Goal: Task Accomplishment & Management: Complete application form

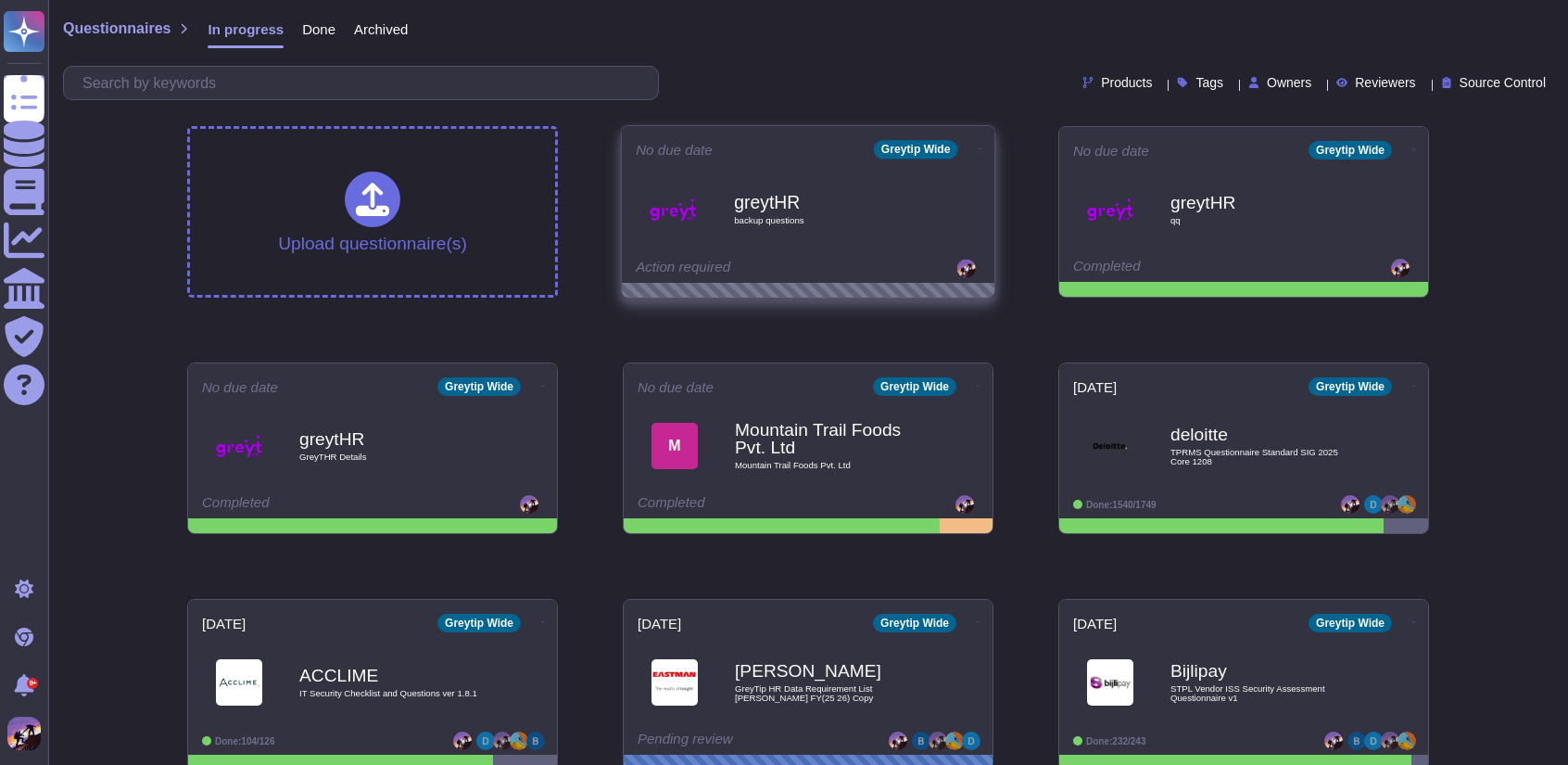
click at [910, 227] on div "greytHR backup questions" at bounding box center [828, 209] width 188 height 75
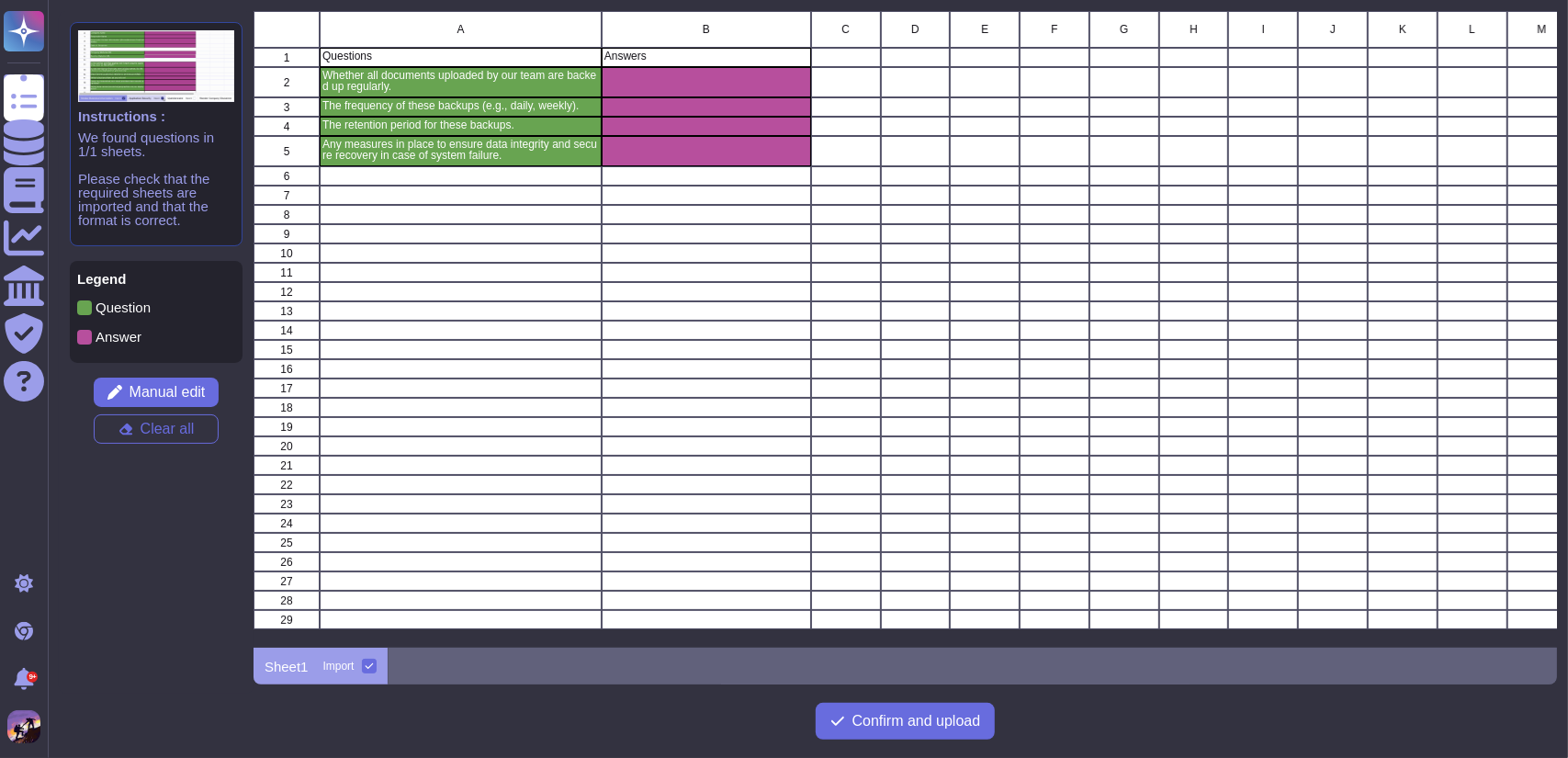
scroll to position [622, 1289]
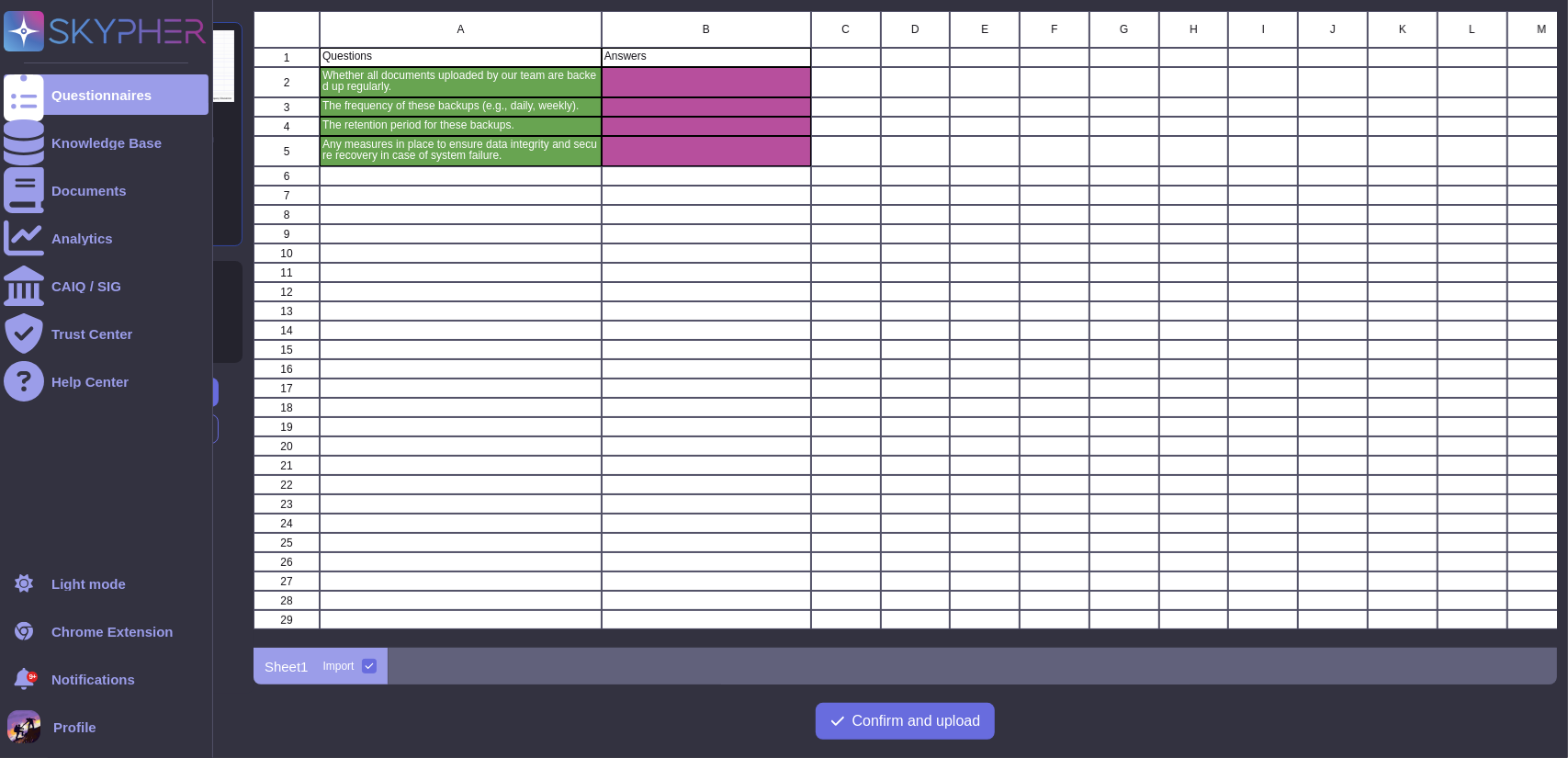
click at [28, 37] on rect at bounding box center [24, 31] width 41 height 41
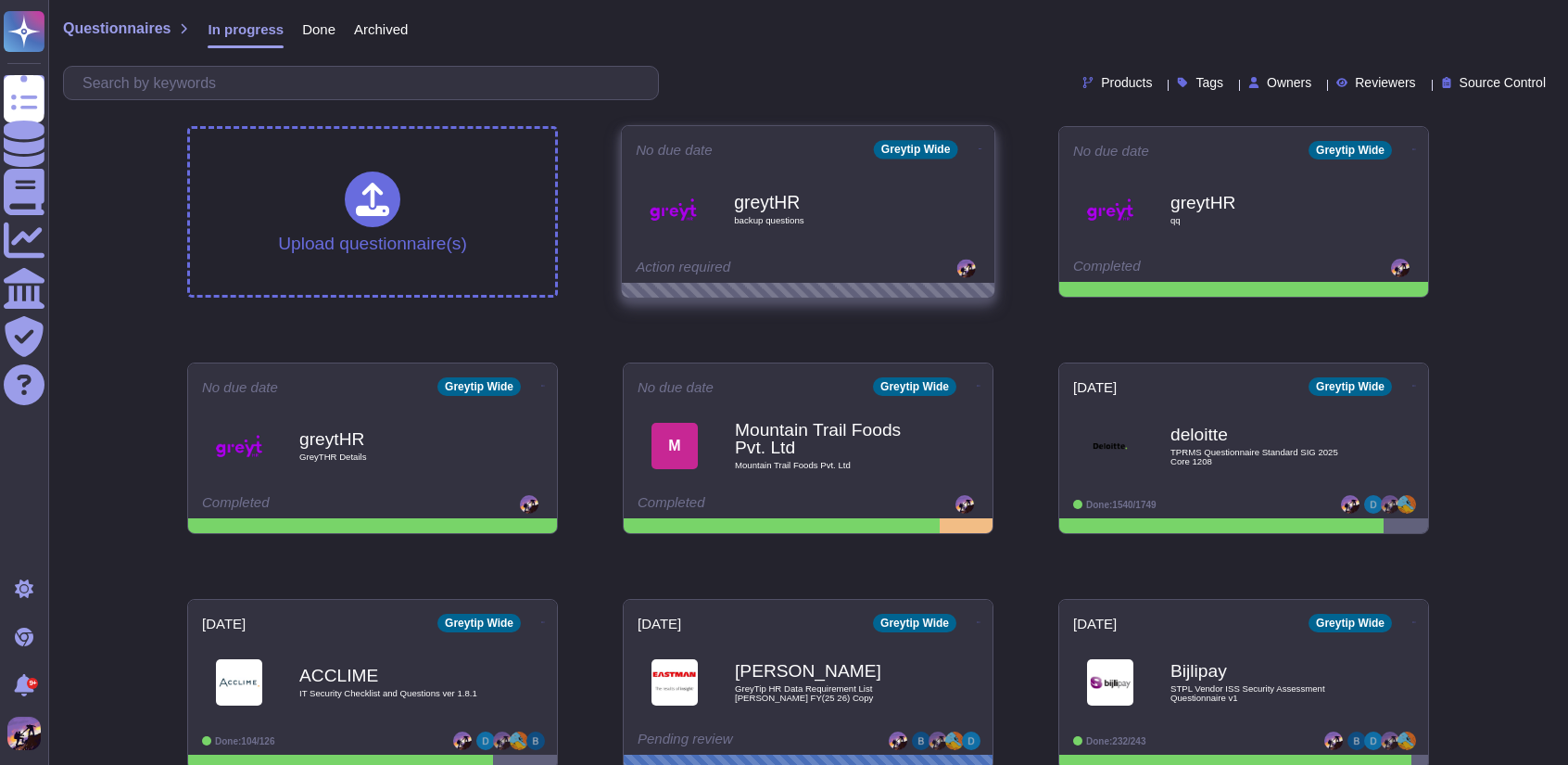
click at [978, 135] on div "No due date Greytip Wide greytHR backup questions Action required" at bounding box center [808, 204] width 372 height 156
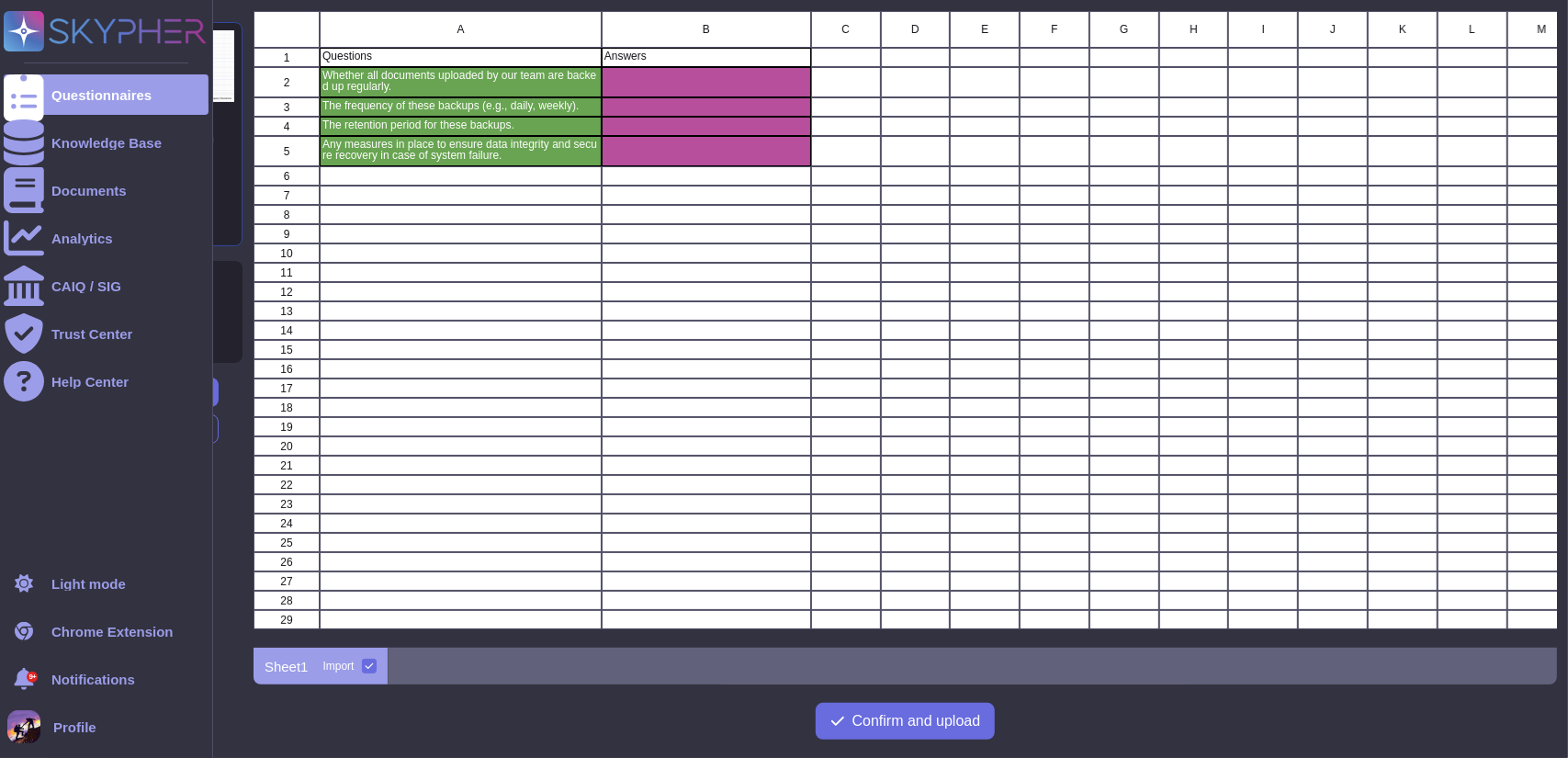
scroll to position [622, 1289]
click at [49, 24] on icon at bounding box center [106, 31] width 203 height 41
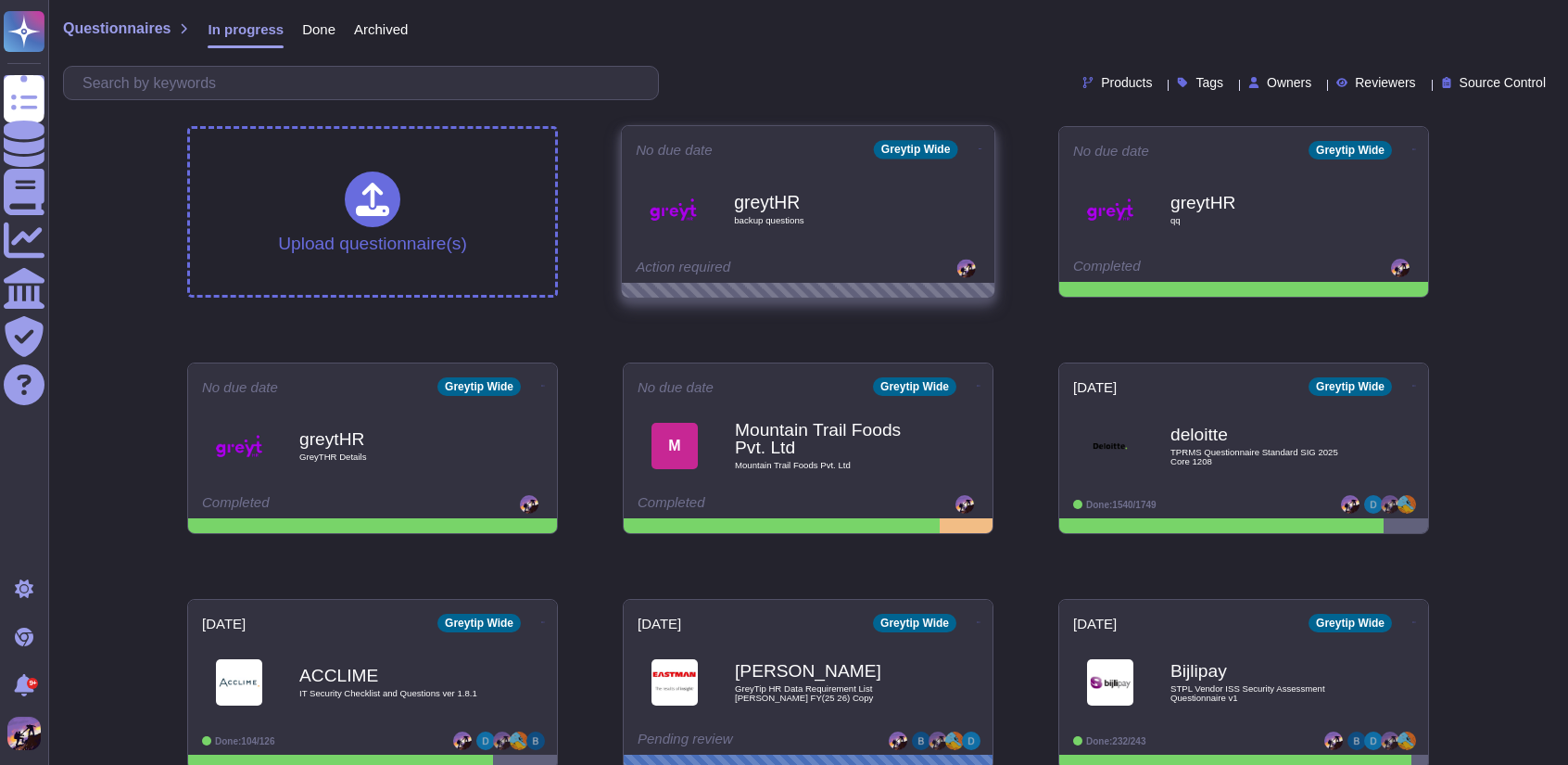
click at [979, 147] on icon at bounding box center [981, 149] width 4 height 5
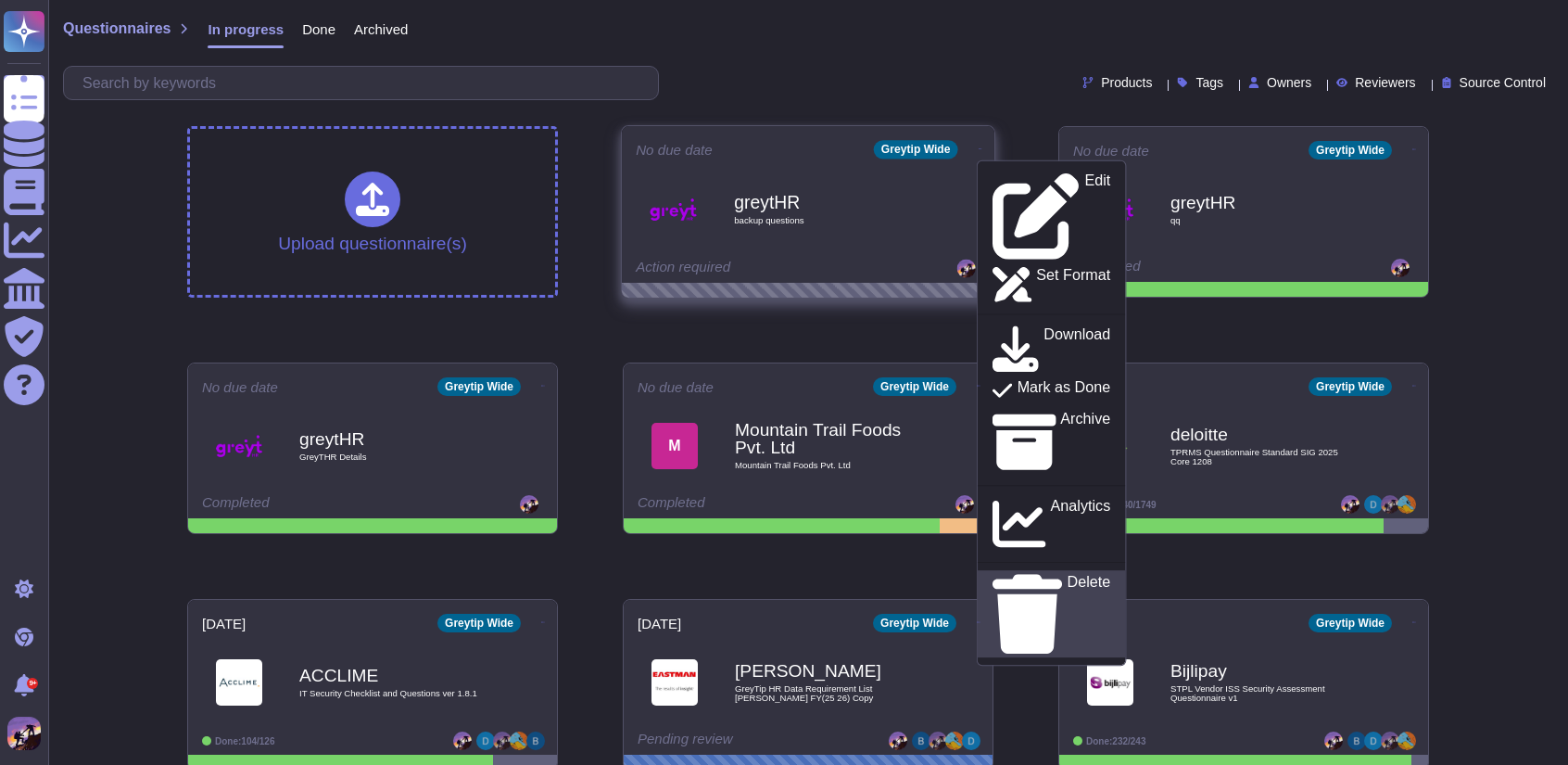
click at [1068, 574] on p "Delete" at bounding box center [1089, 614] width 44 height 79
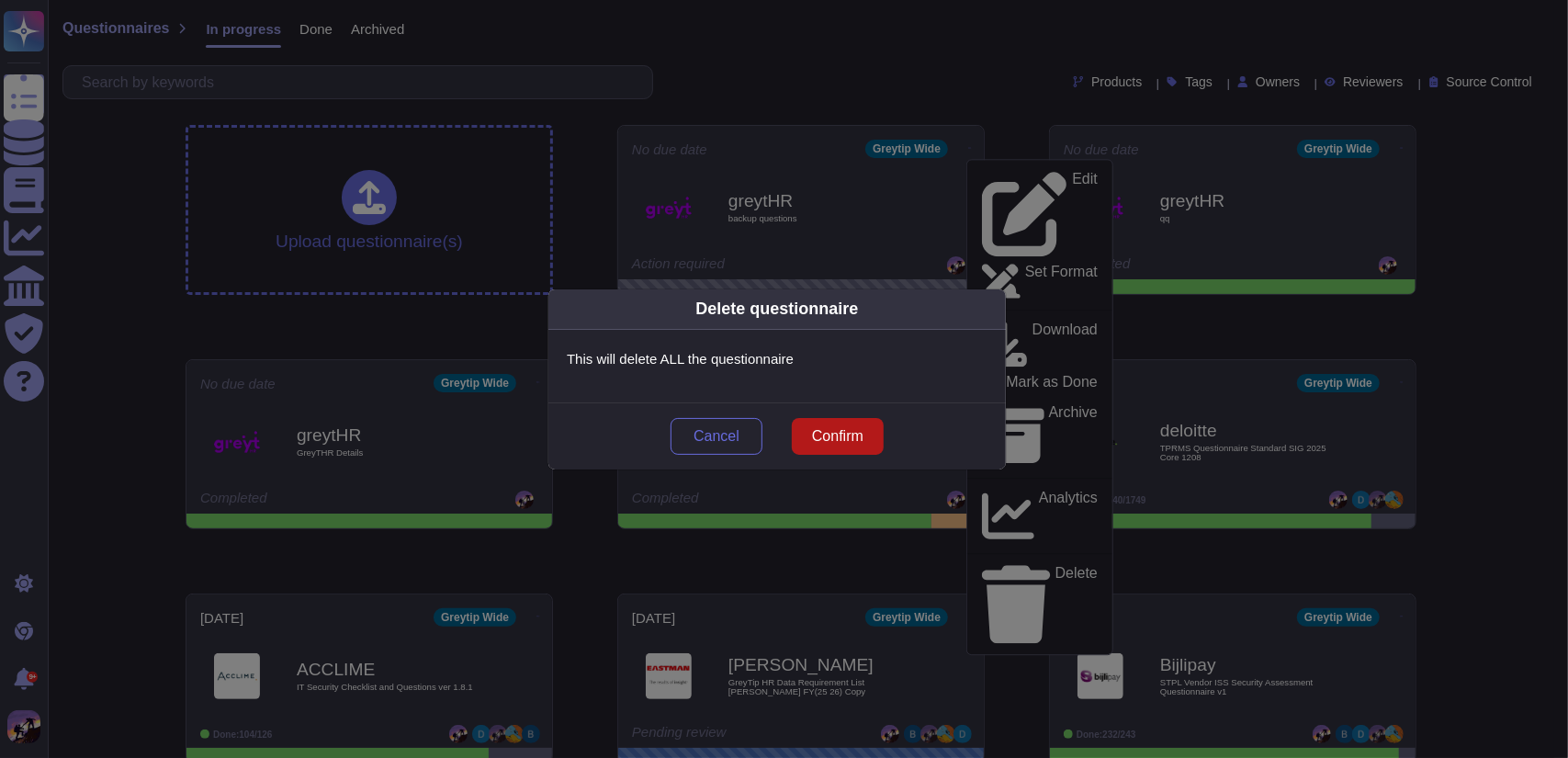
click at [871, 425] on button "Confirm" at bounding box center [837, 437] width 92 height 37
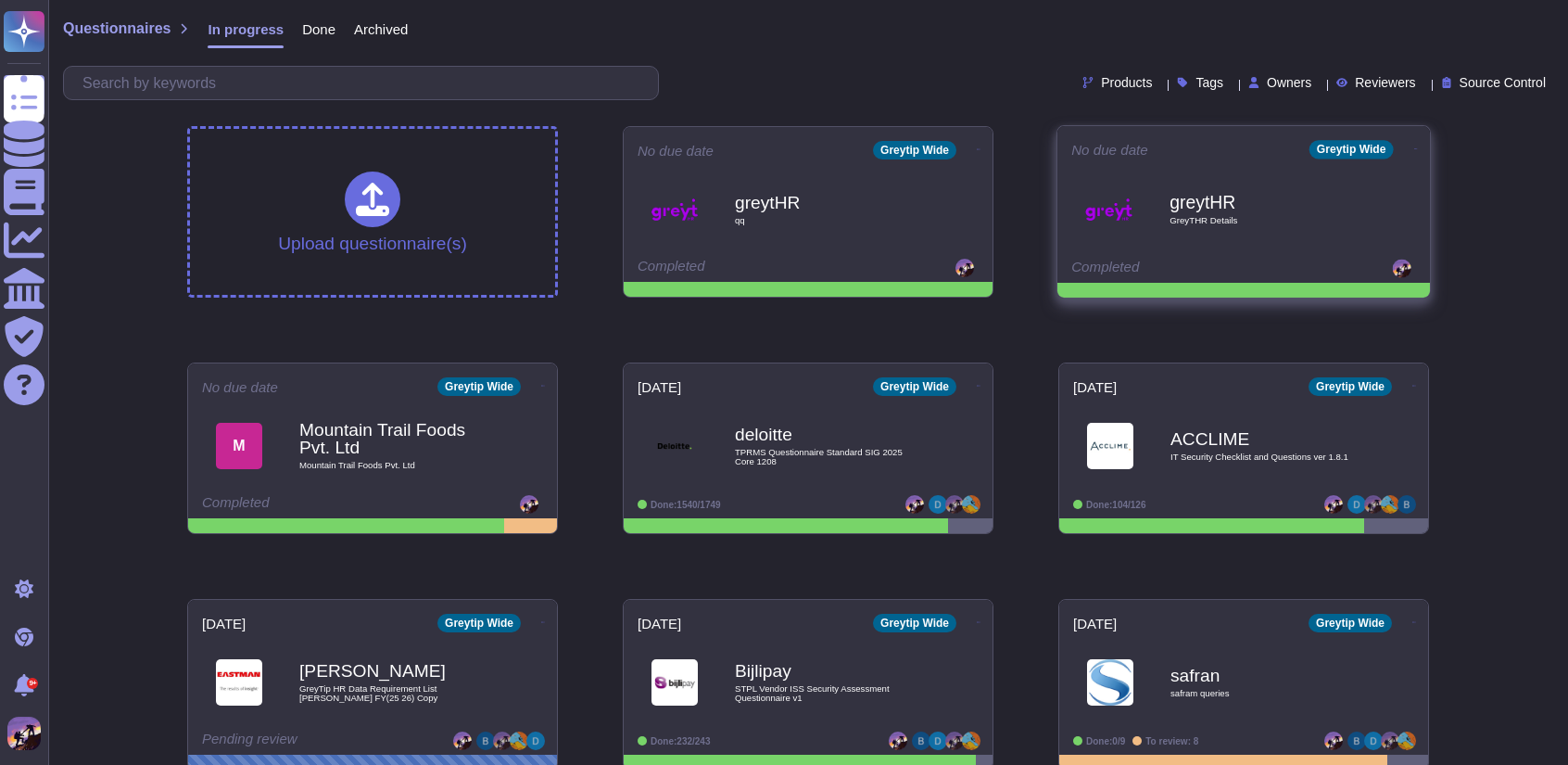
click at [981, 148] on icon at bounding box center [979, 149] width 4 height 5
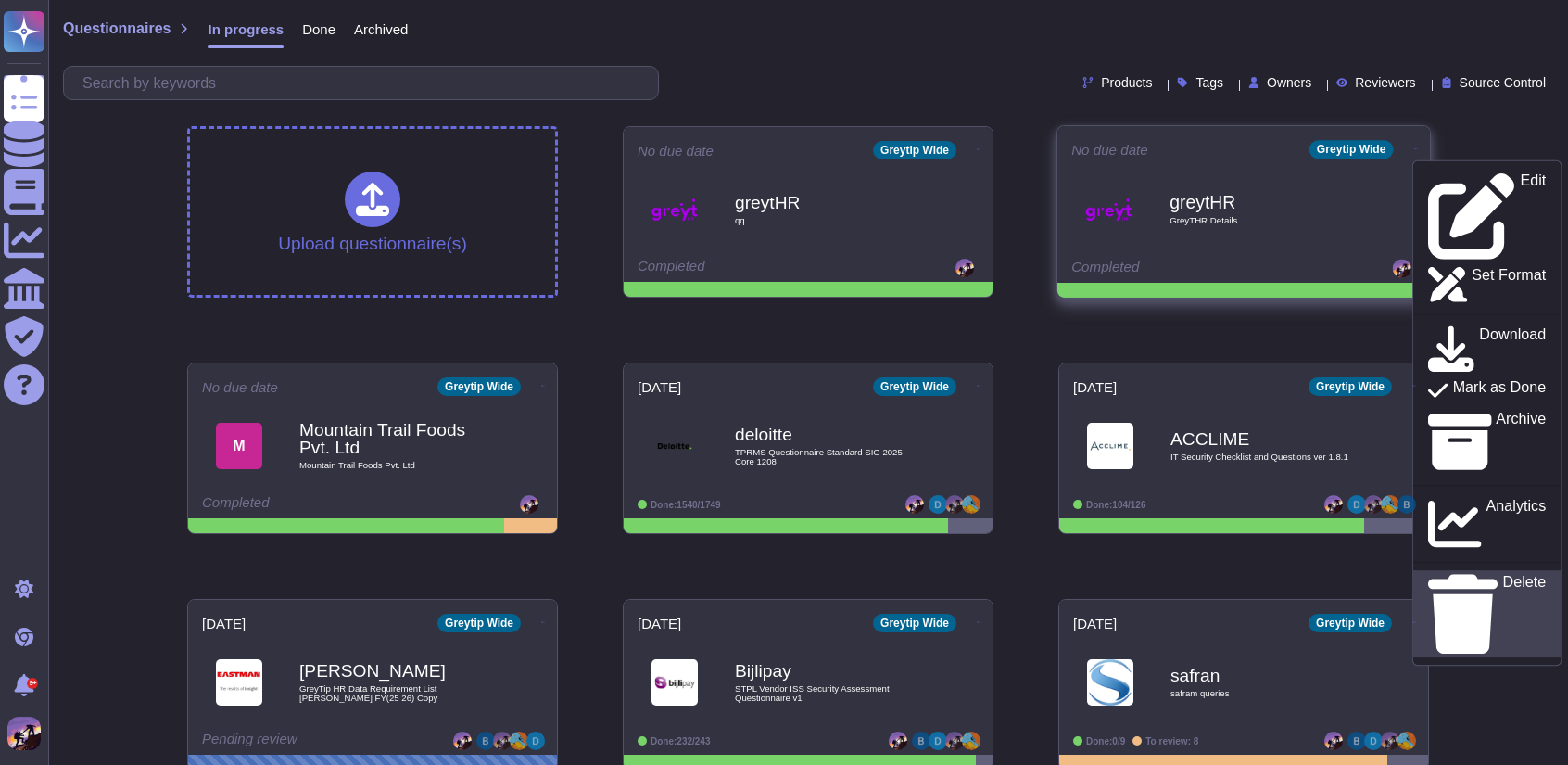
click at [1504, 574] on p "Delete" at bounding box center [1525, 614] width 44 height 79
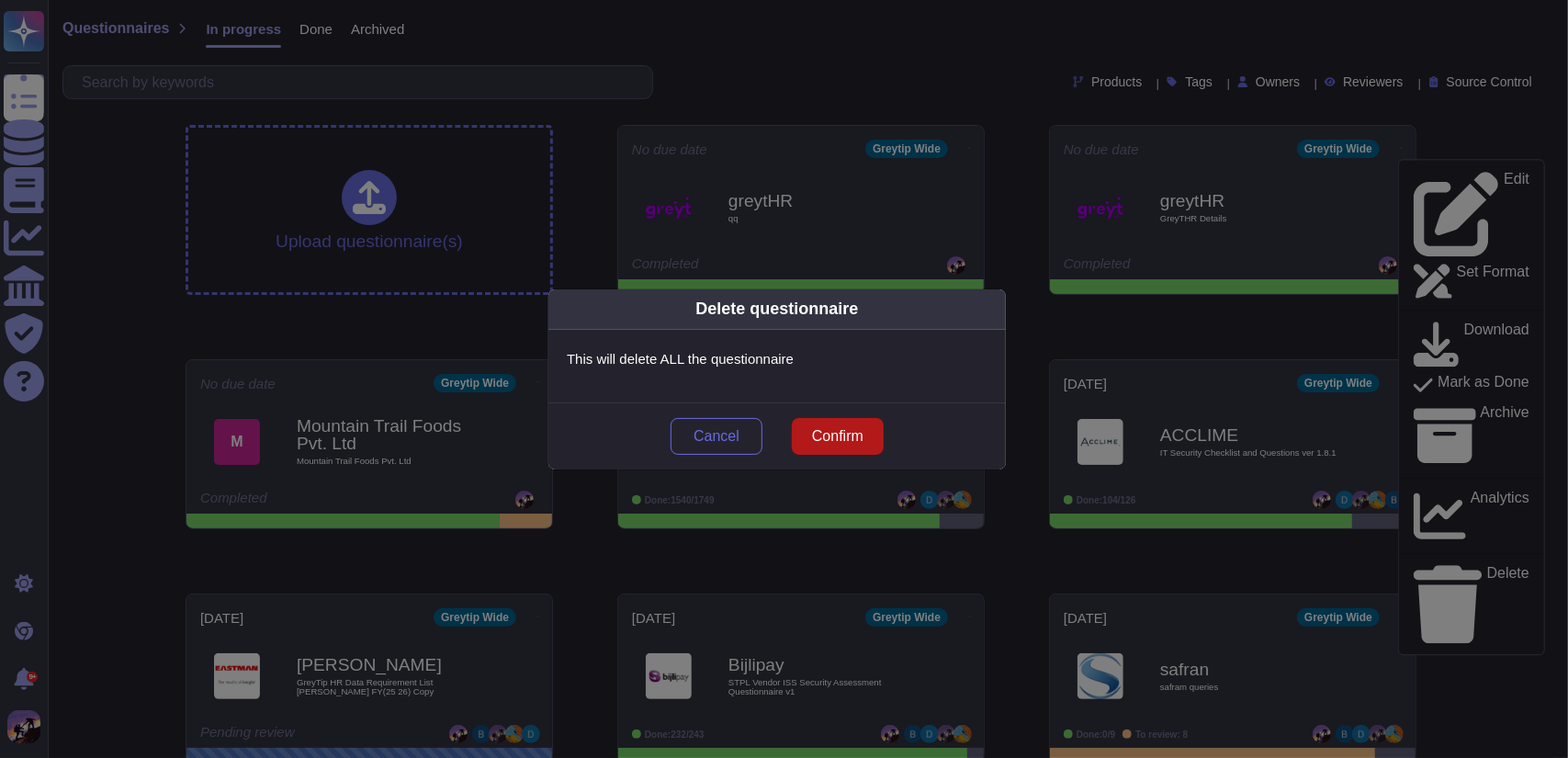
click at [843, 448] on button "Confirm" at bounding box center [837, 437] width 92 height 37
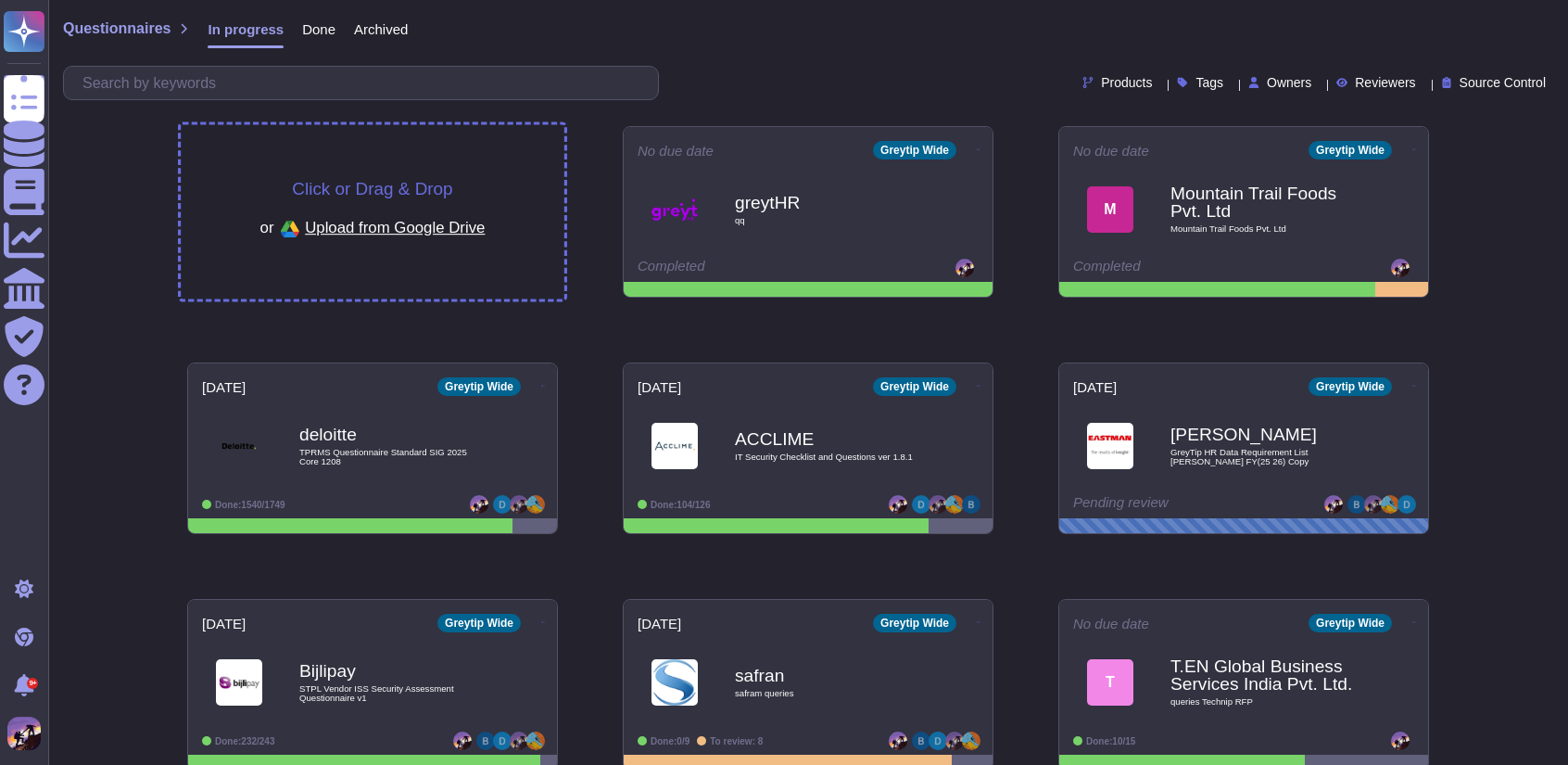
click at [489, 181] on div "Click or Drag & Drop or Upload from Google Drive" at bounding box center [372, 212] width 384 height 174
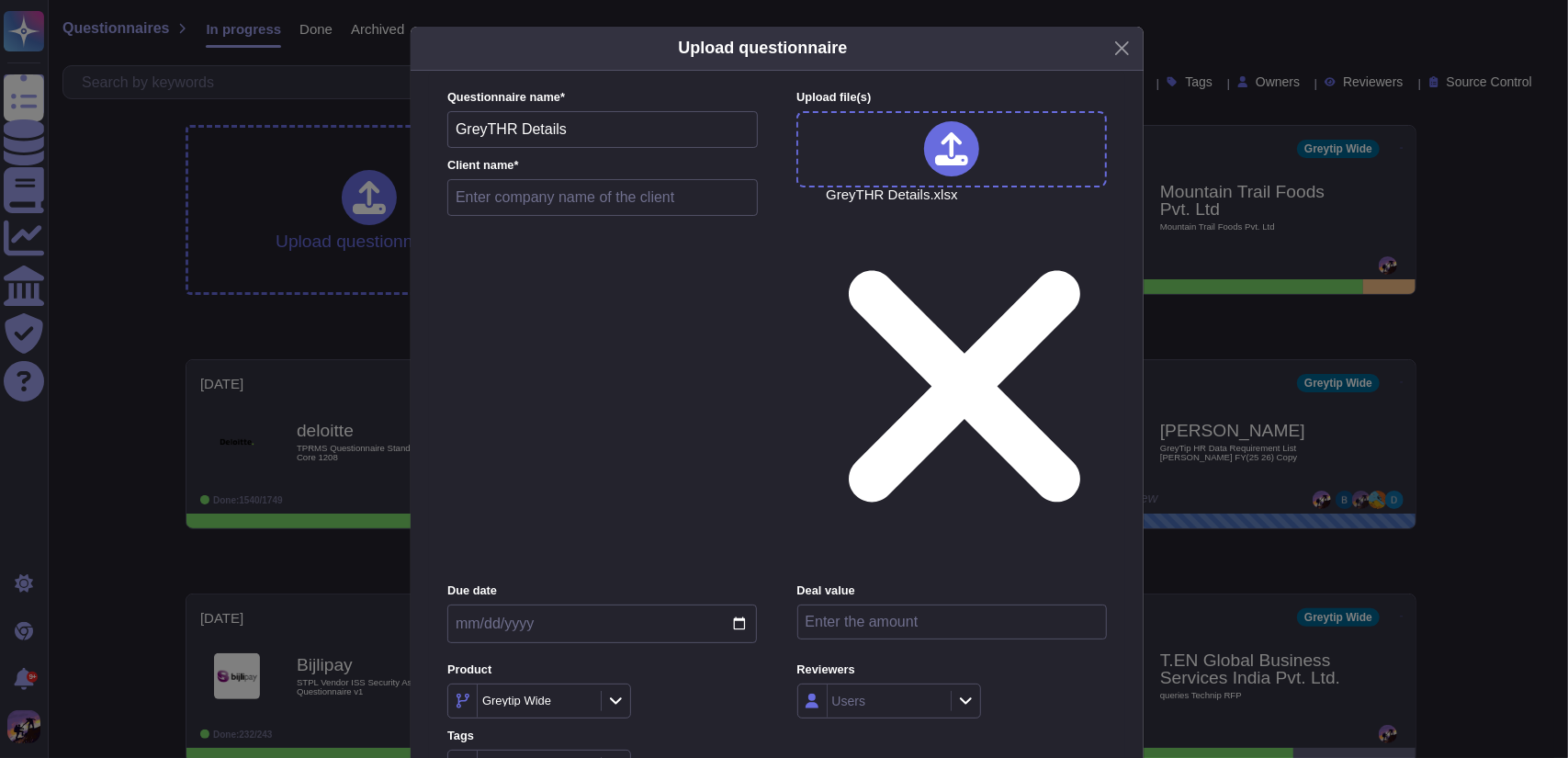
click at [584, 216] on input "text" at bounding box center [602, 197] width 311 height 37
type input "greytHR"
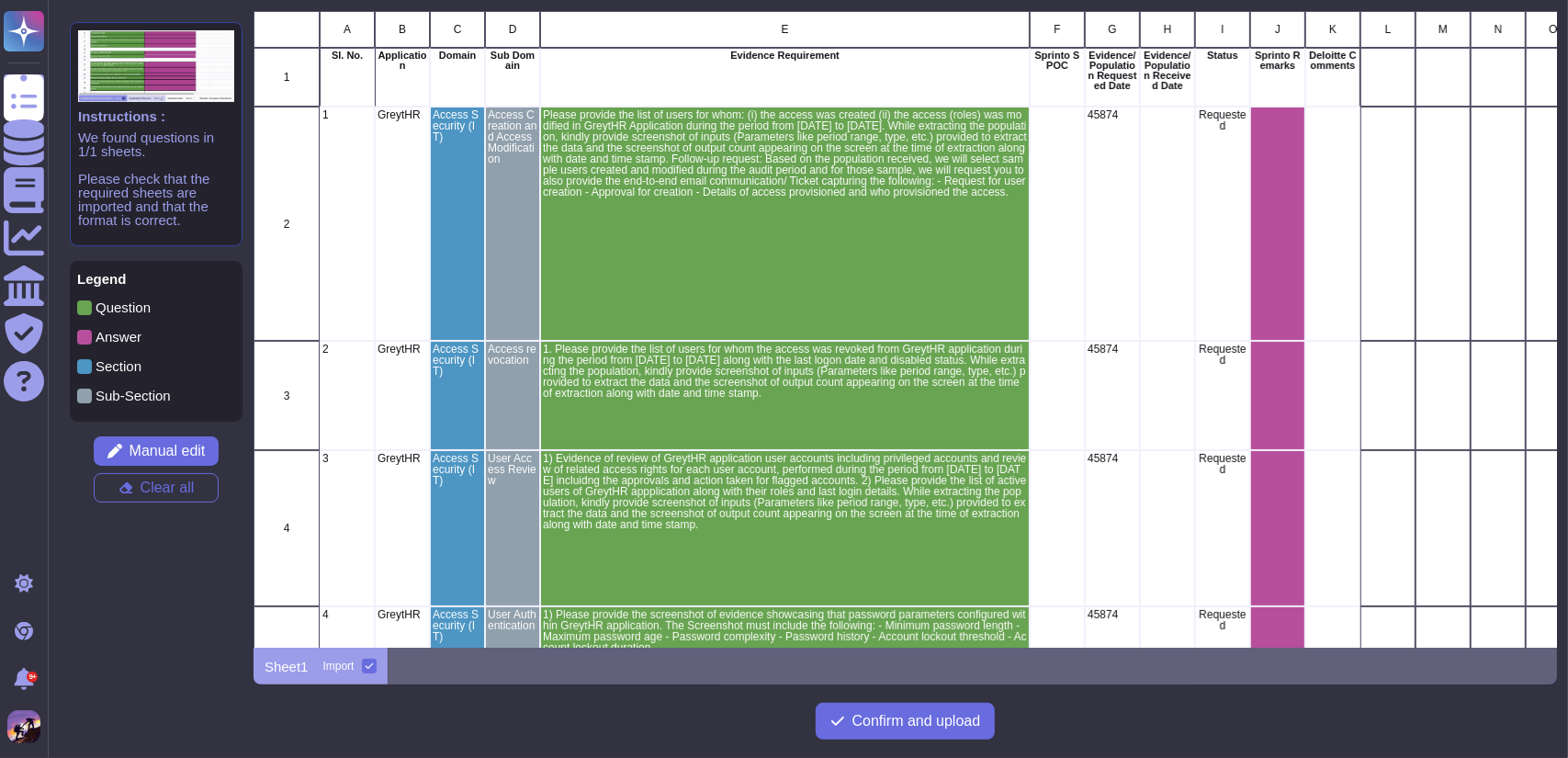
scroll to position [622, 1289]
click at [847, 730] on button "Confirm and upload" at bounding box center [906, 721] width 180 height 37
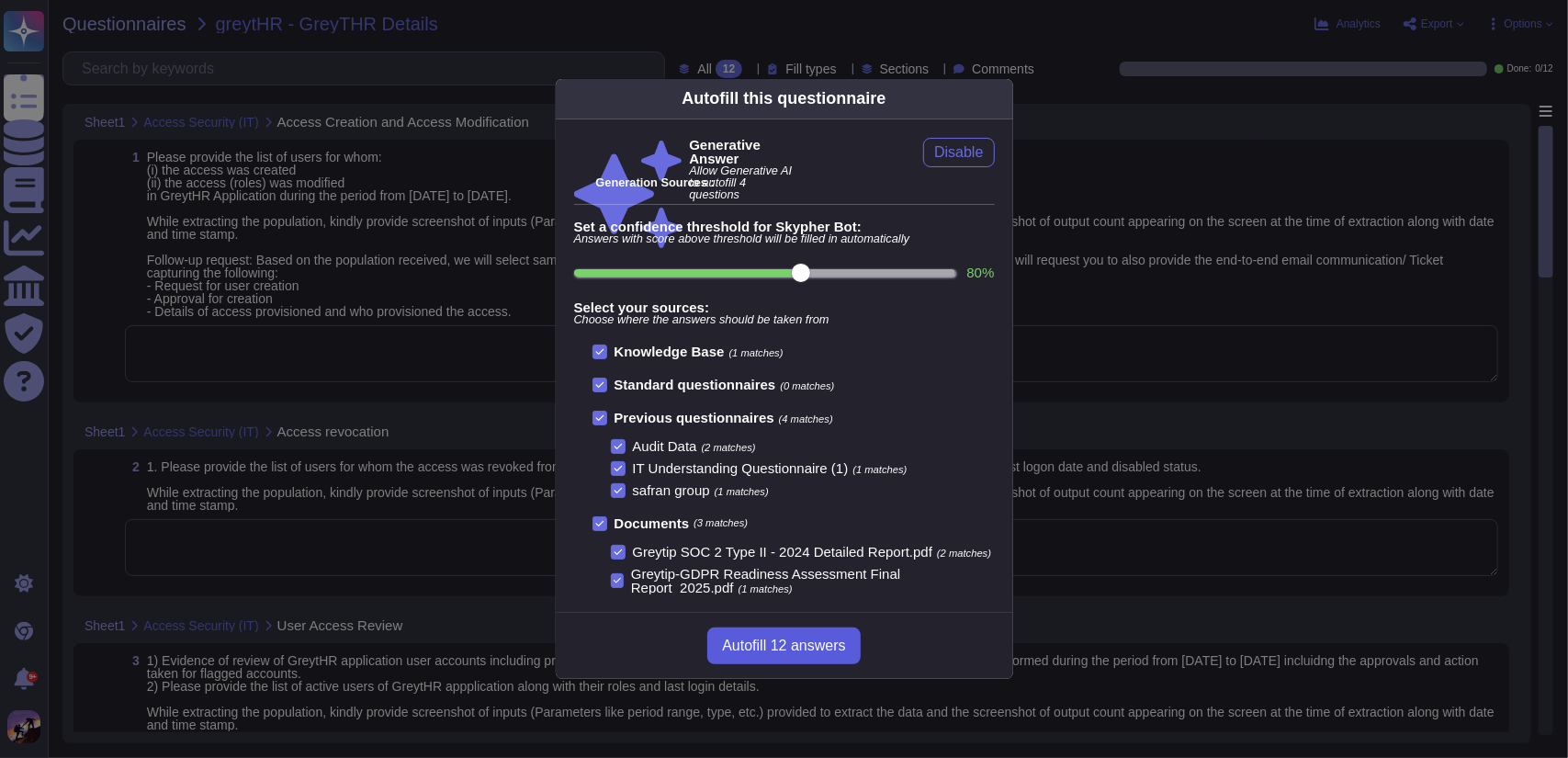
click at [784, 653] on span "Autofill 12 answers" at bounding box center [783, 645] width 123 height 15
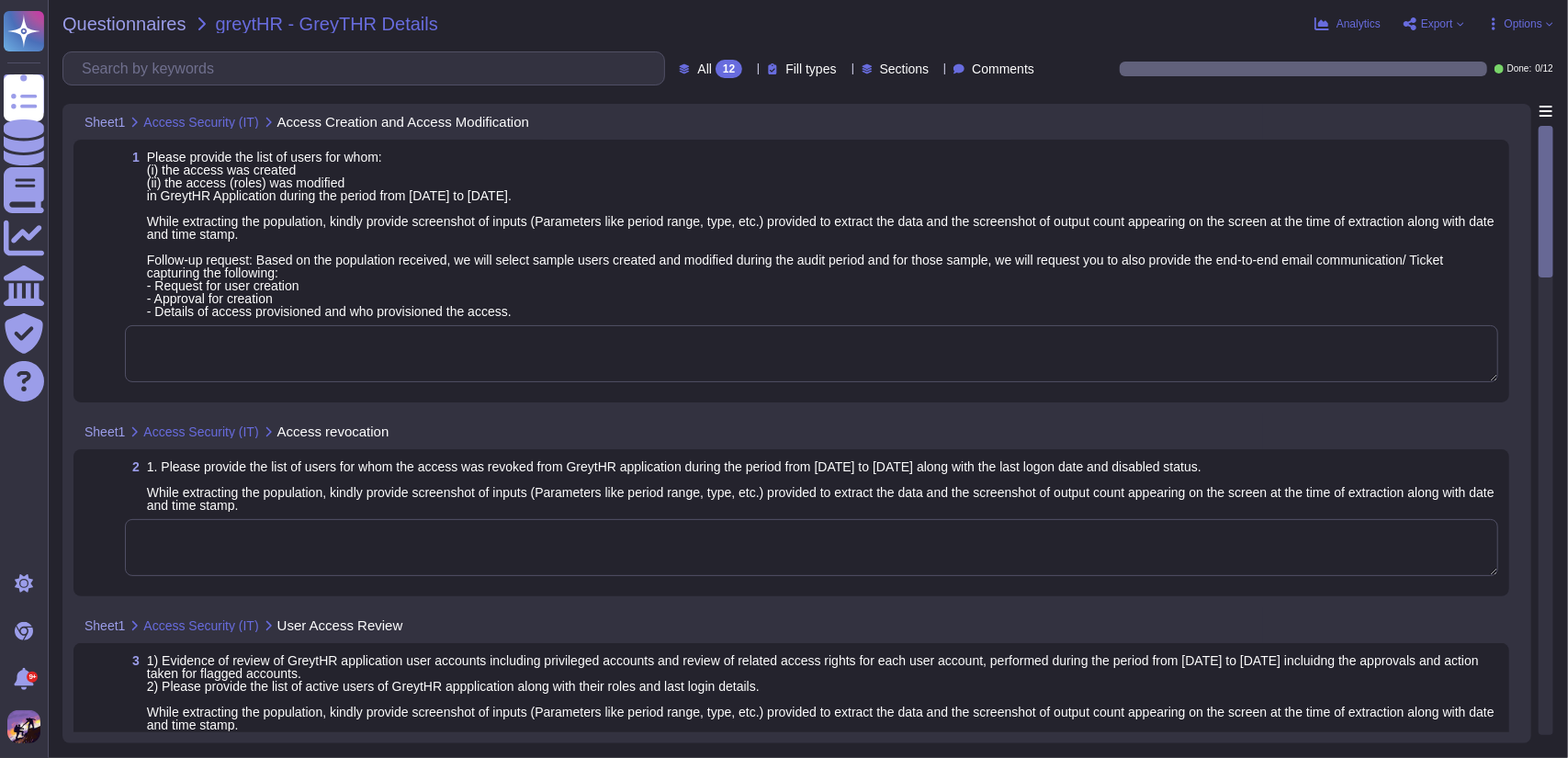
type textarea "This article is not applicable to GreytHR."
type textarea "Please share the sample evidence like mails SS regarding to access request and …"
type textarea "Name', 'Team', 'Role/ Designation' and 'Type of Access' to ascertain whether Ad…"
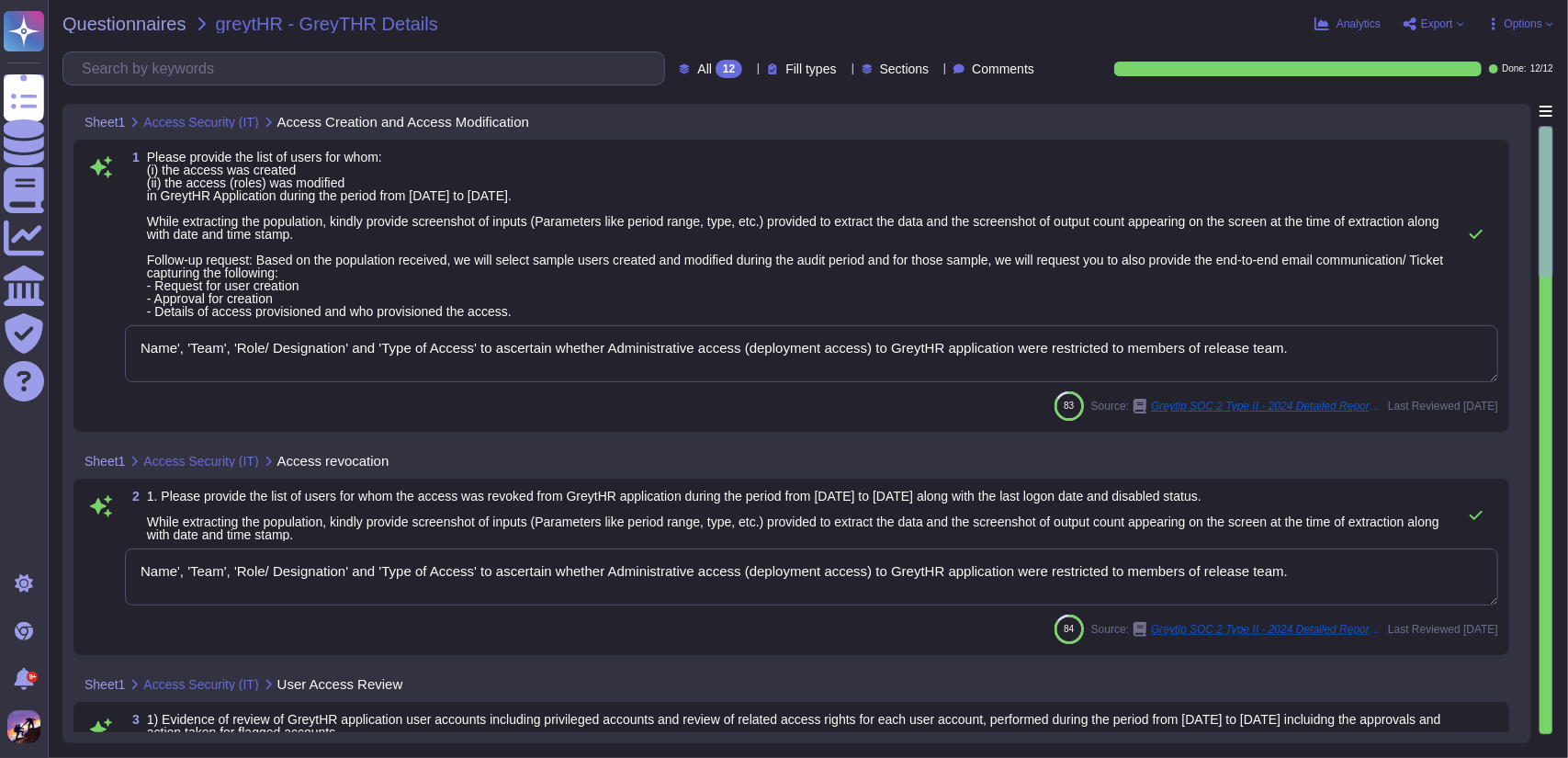
click at [962, 363] on textarea "Name', 'Team', 'Role/ Designation' and 'Type of Access' to ascertain whether Ad…" at bounding box center [811, 353] width 1373 height 57
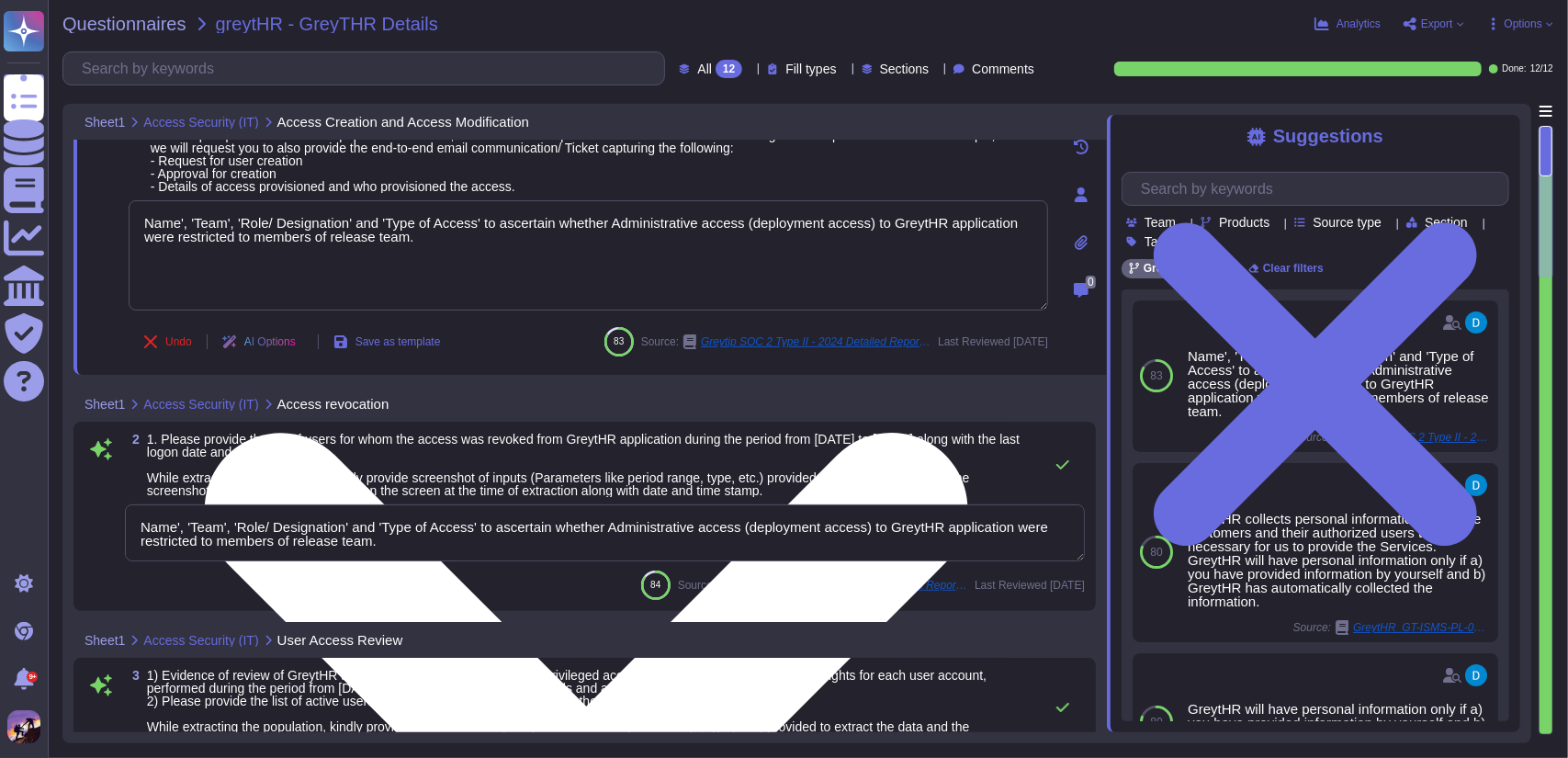
type textarea "Please refer to attachment 'A'."
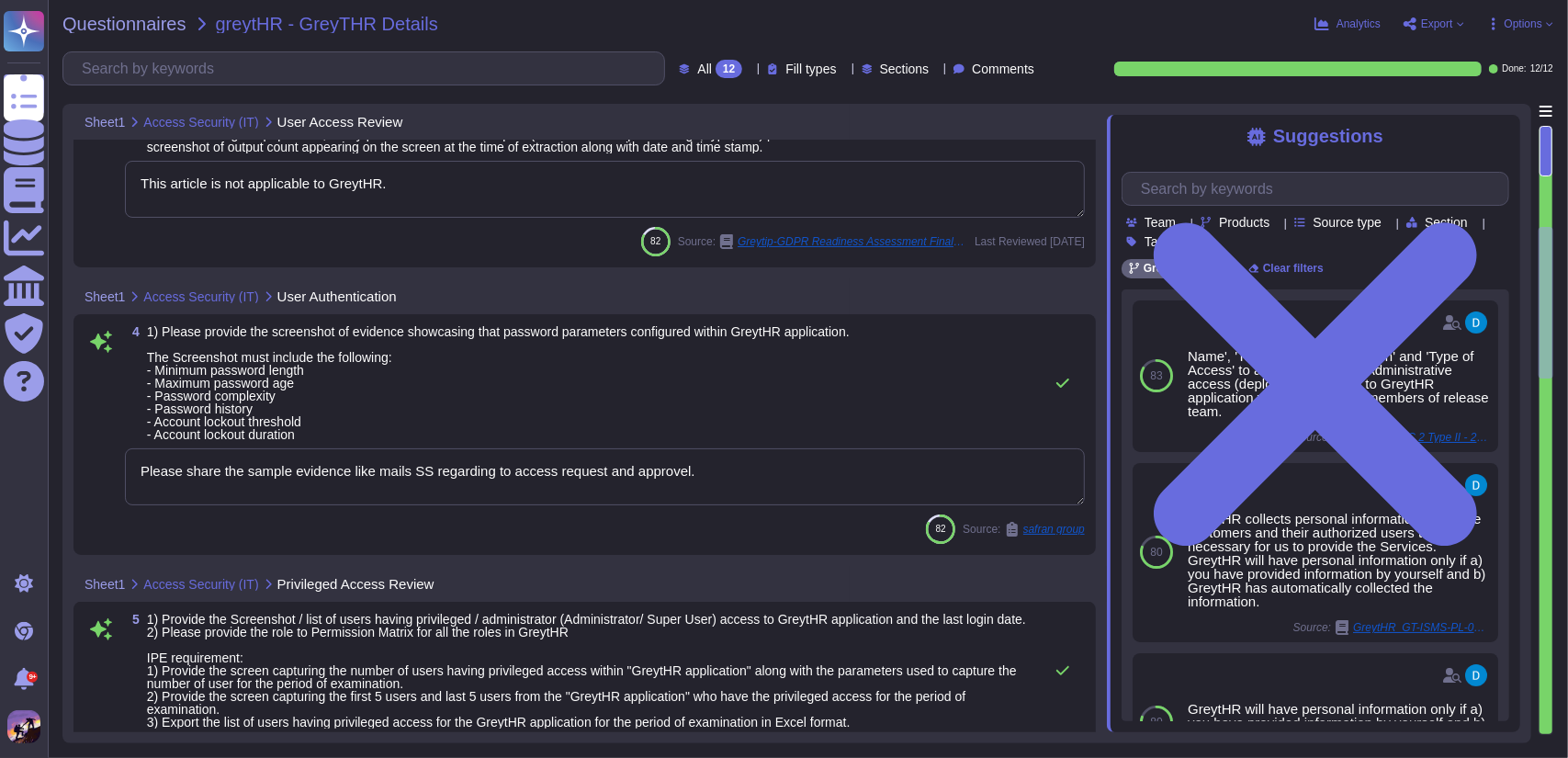
type textarea "The application and database servers are hosted in the following locations: 1. …"
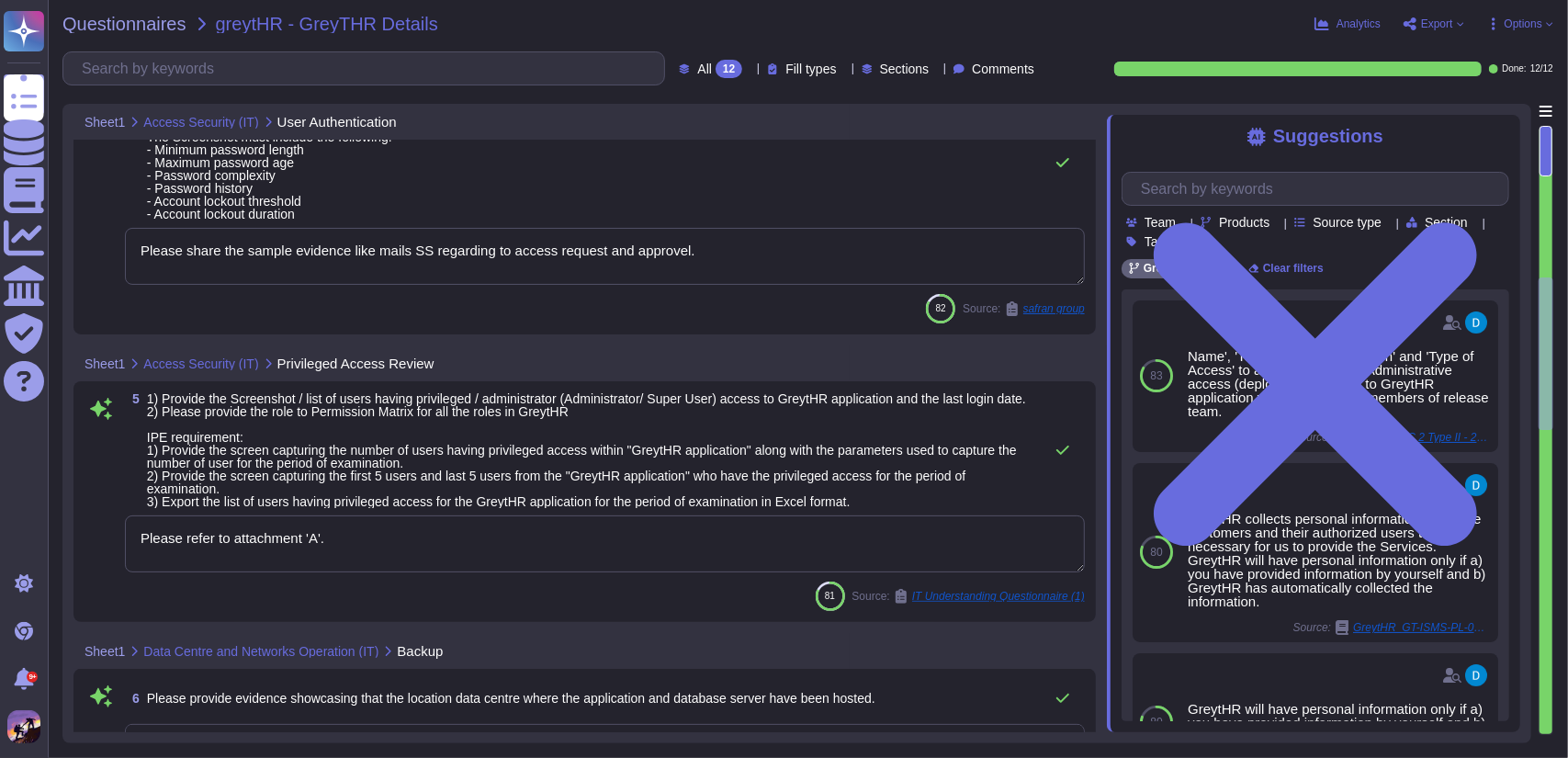
type textarea "The GreytHR application has the audit trail feature enabled by default, which c…"
click at [760, 261] on textarea "Please share the sample evidence like mails SS regarding to access request and …" at bounding box center [605, 254] width 960 height 57
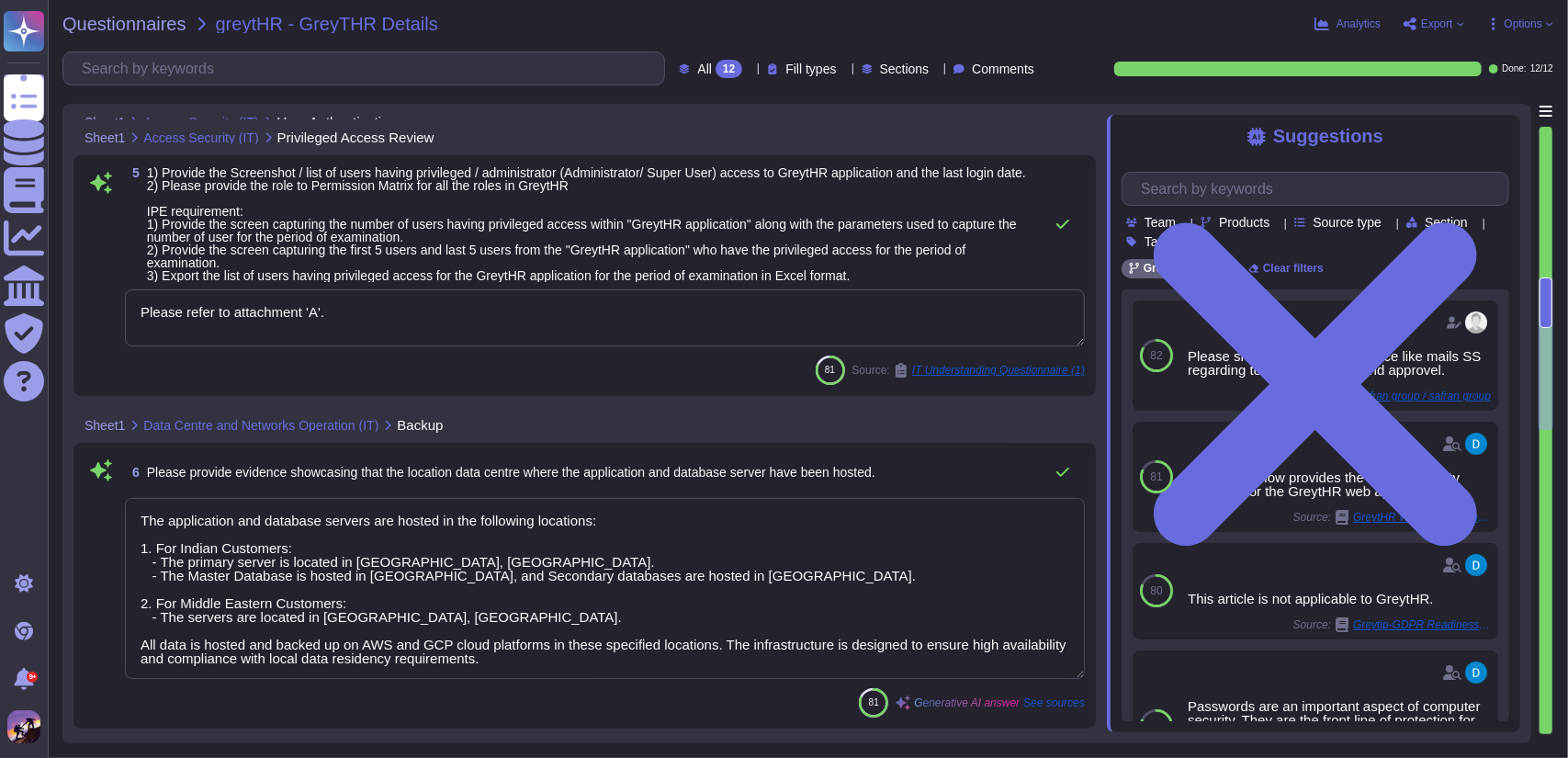
type textarea "1. The financially relevant modules present within the application include: - P…"
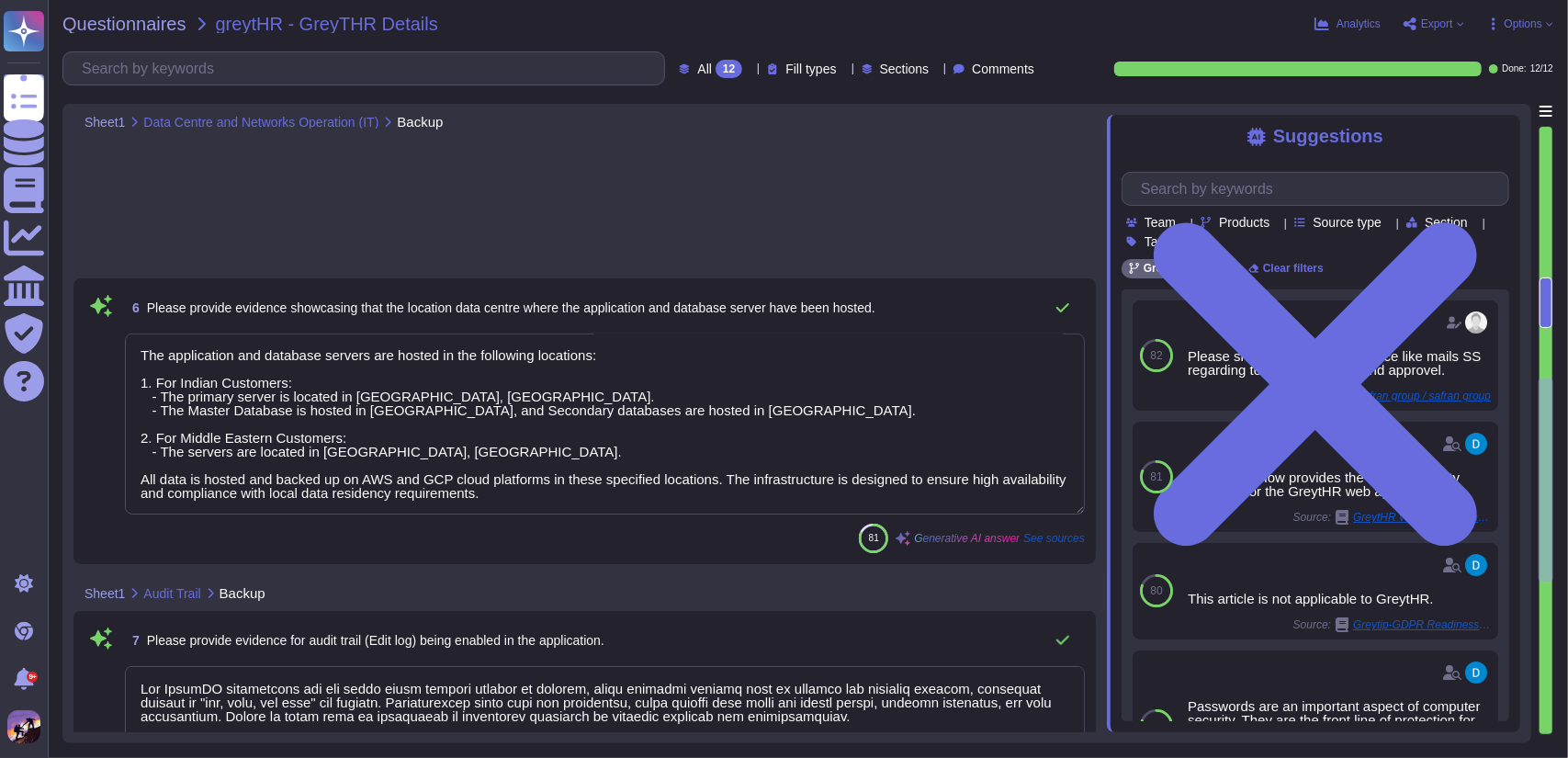
type textarea "We would like to inform you that our SOC 2 Type II auditors have thoroughly ass…"
type textarea "Payroll Records."
type textarea "We would like to inform you that our SOC 2 Type II auditors have thoroughly ass…"
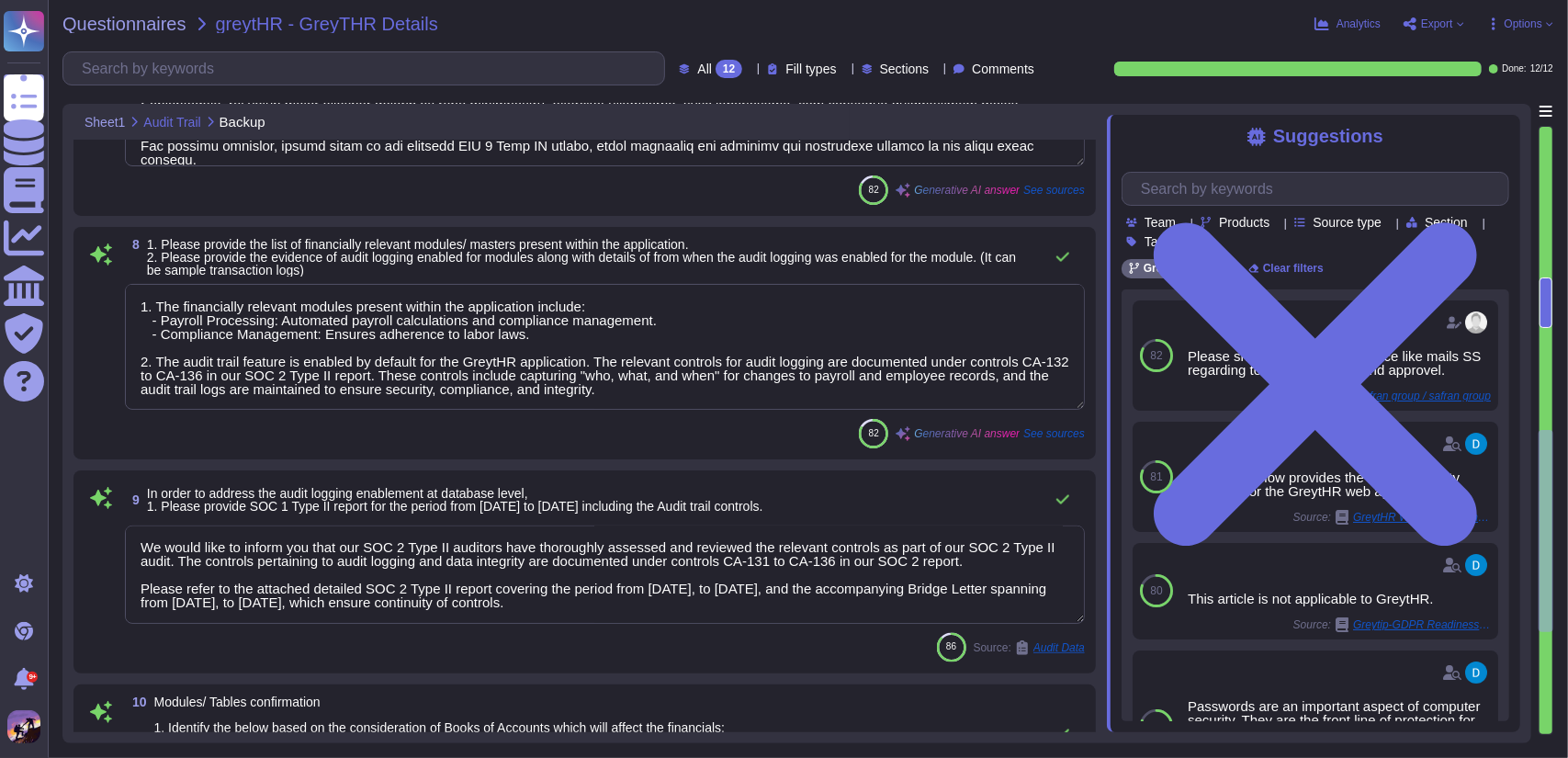
scroll to position [2063, 0]
type textarea "1. The privileged users who can modify the audit trail configuration are: - Dev…"
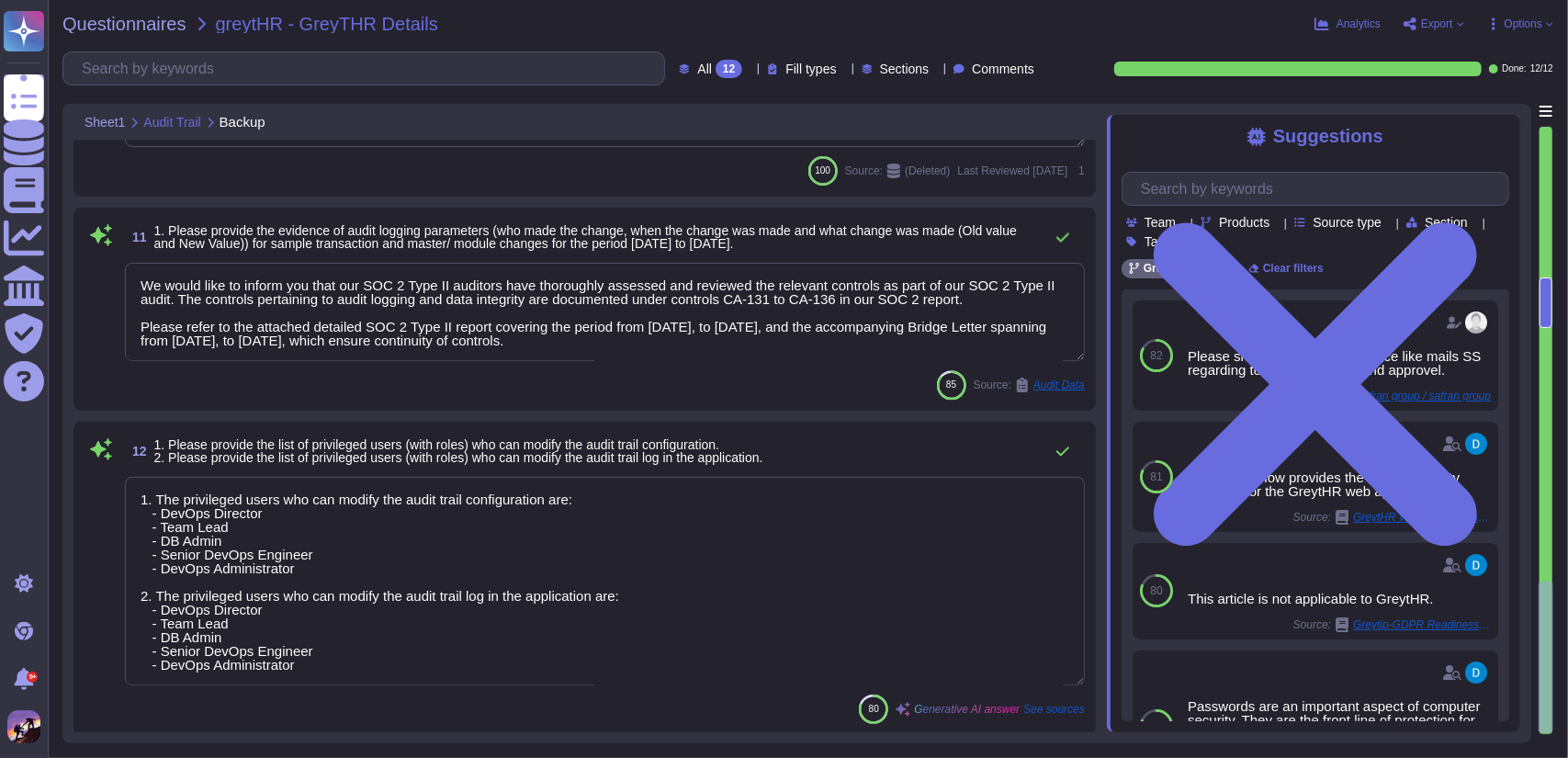
scroll to position [1, 0]
drag, startPoint x: 140, startPoint y: 498, endPoint x: 473, endPoint y: 659, distance: 369.9
click at [473, 659] on textarea "1. The privileged users who can modify the audit trail configuration are: - Dev…" at bounding box center [605, 580] width 960 height 208
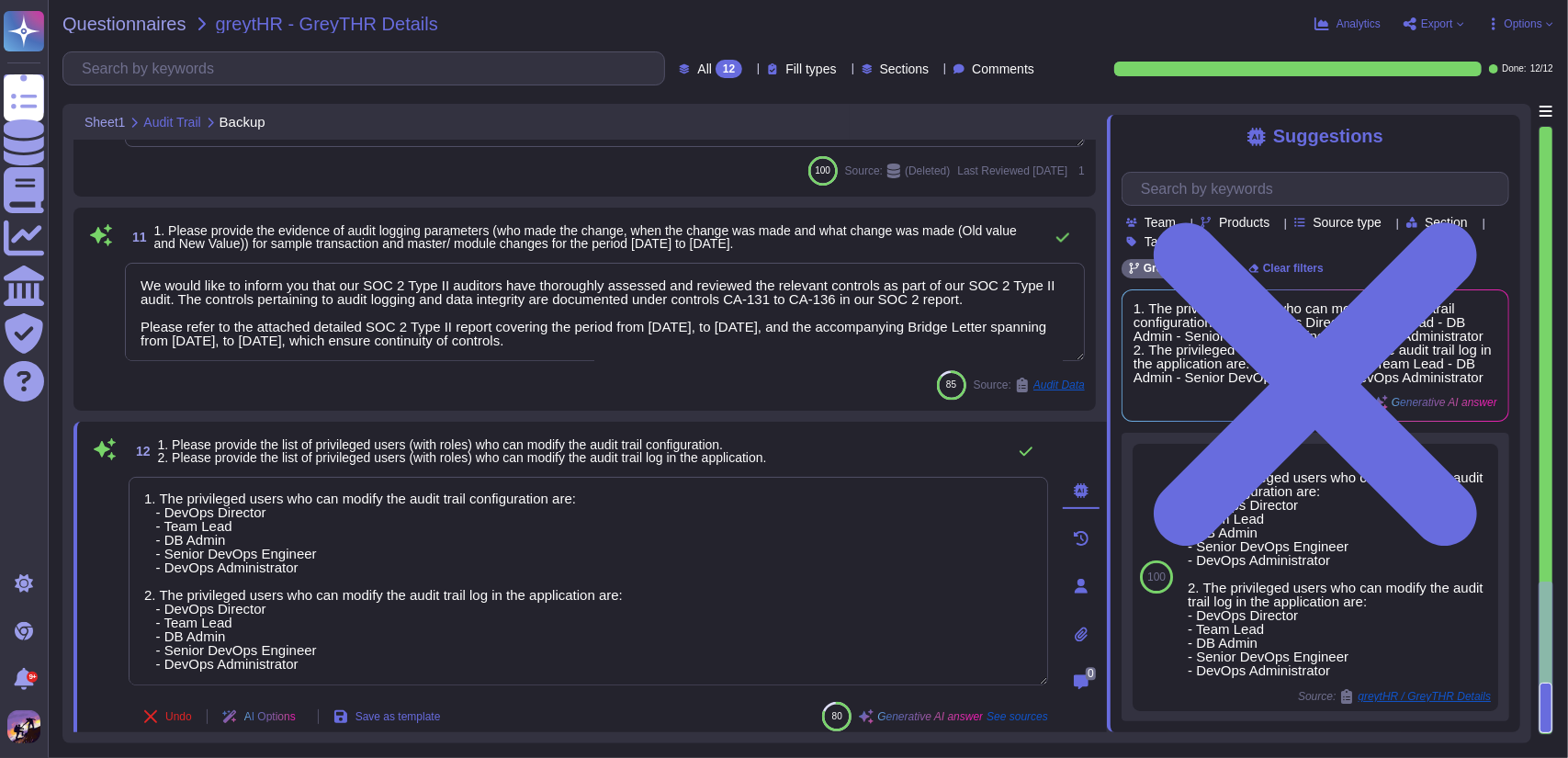
drag, startPoint x: 141, startPoint y: 289, endPoint x: 785, endPoint y: 343, distance: 646.3
click at [785, 343] on textarea "We would like to inform you that our SOC 2 Type II auditors have thoroughly ass…" at bounding box center [605, 312] width 960 height 99
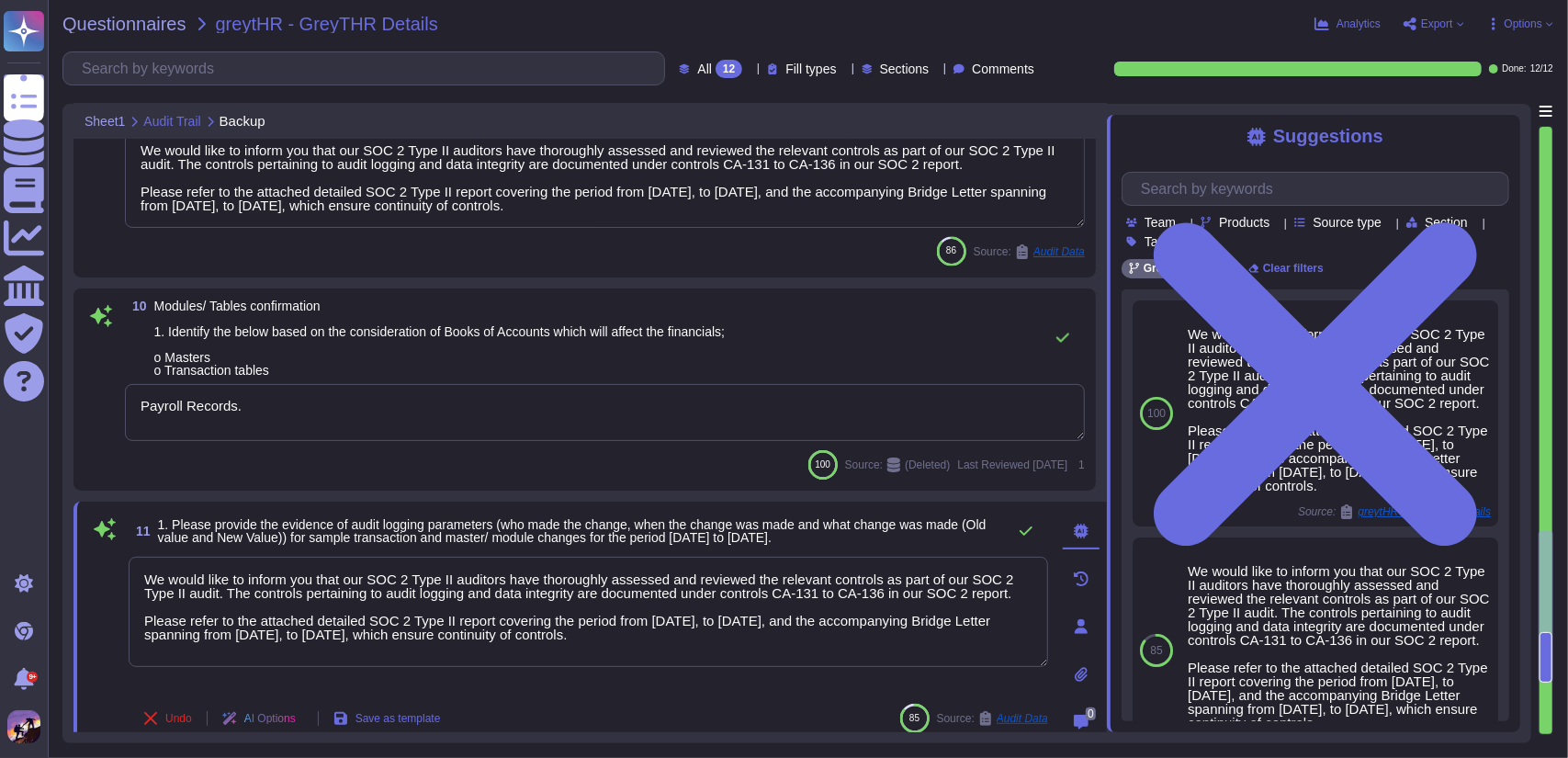
type textarea "The GreytHR application has the audit trail feature enabled by default, which c…"
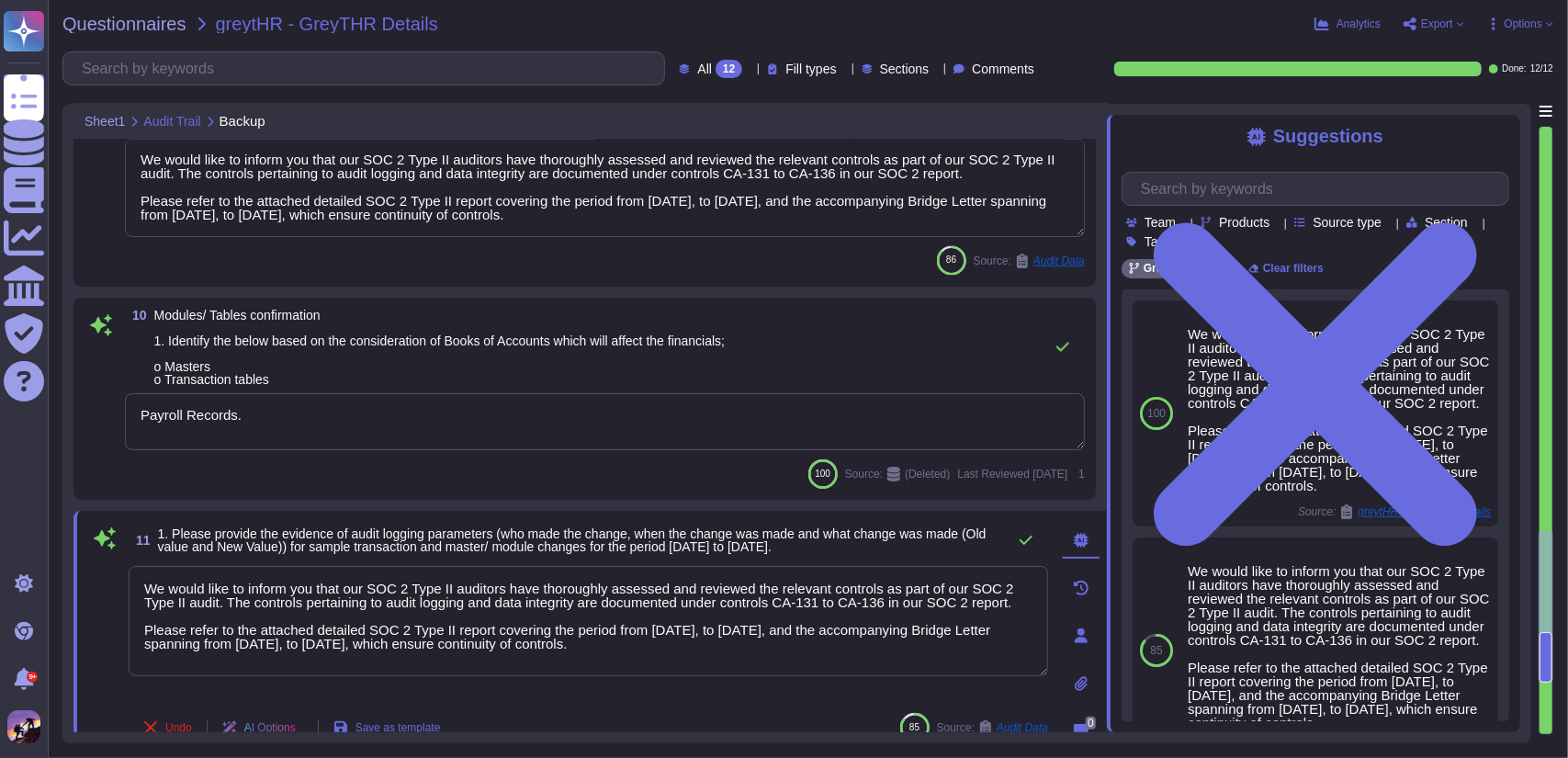
click at [546, 443] on textarea "Payroll Records." at bounding box center [605, 421] width 960 height 57
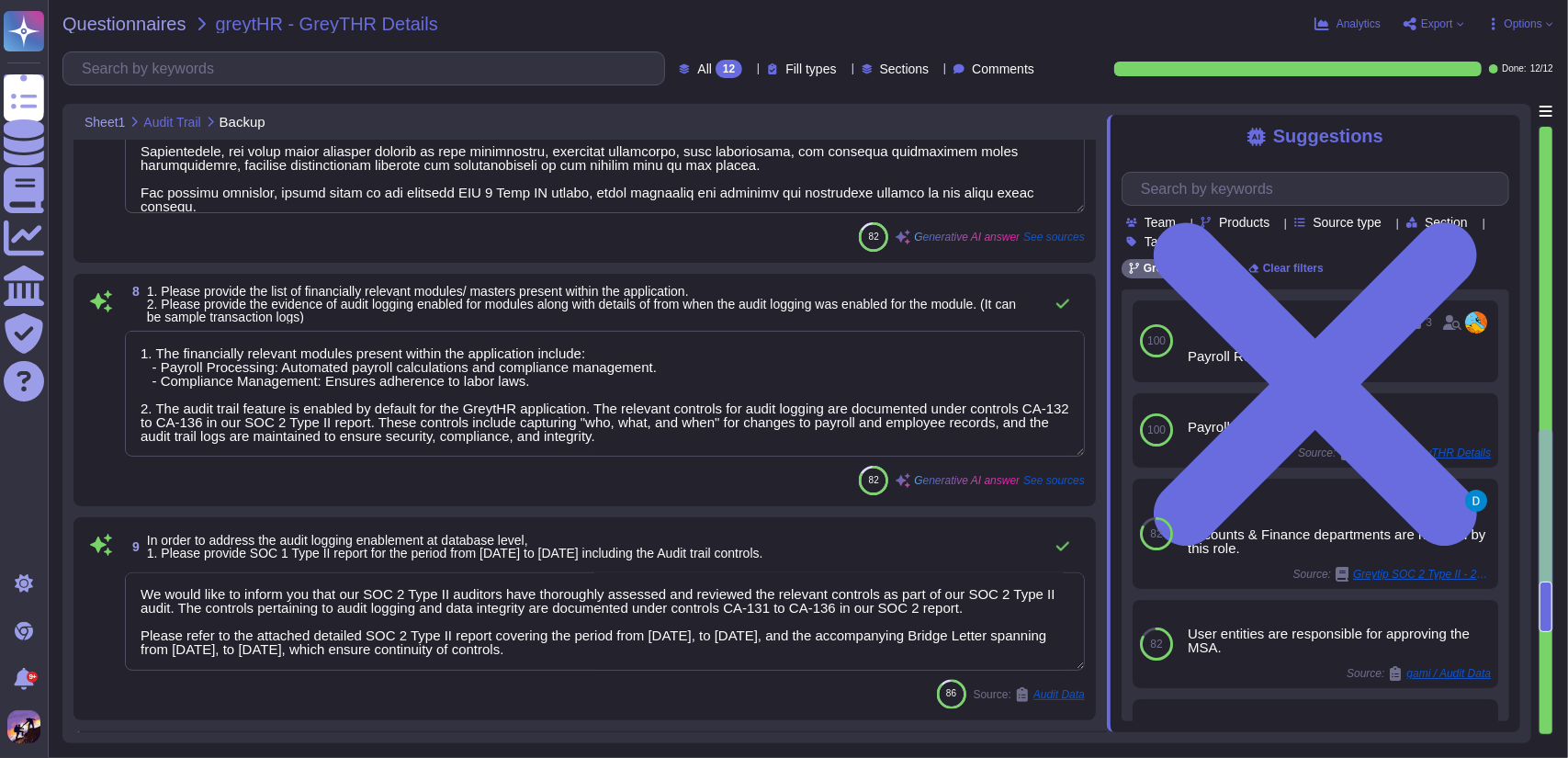
scroll to position [1976, 0]
drag, startPoint x: 143, startPoint y: 353, endPoint x: 630, endPoint y: 440, distance: 494.7
click at [630, 440] on textarea "1. The financially relevant modules present within the application include: - P…" at bounding box center [605, 395] width 960 height 126
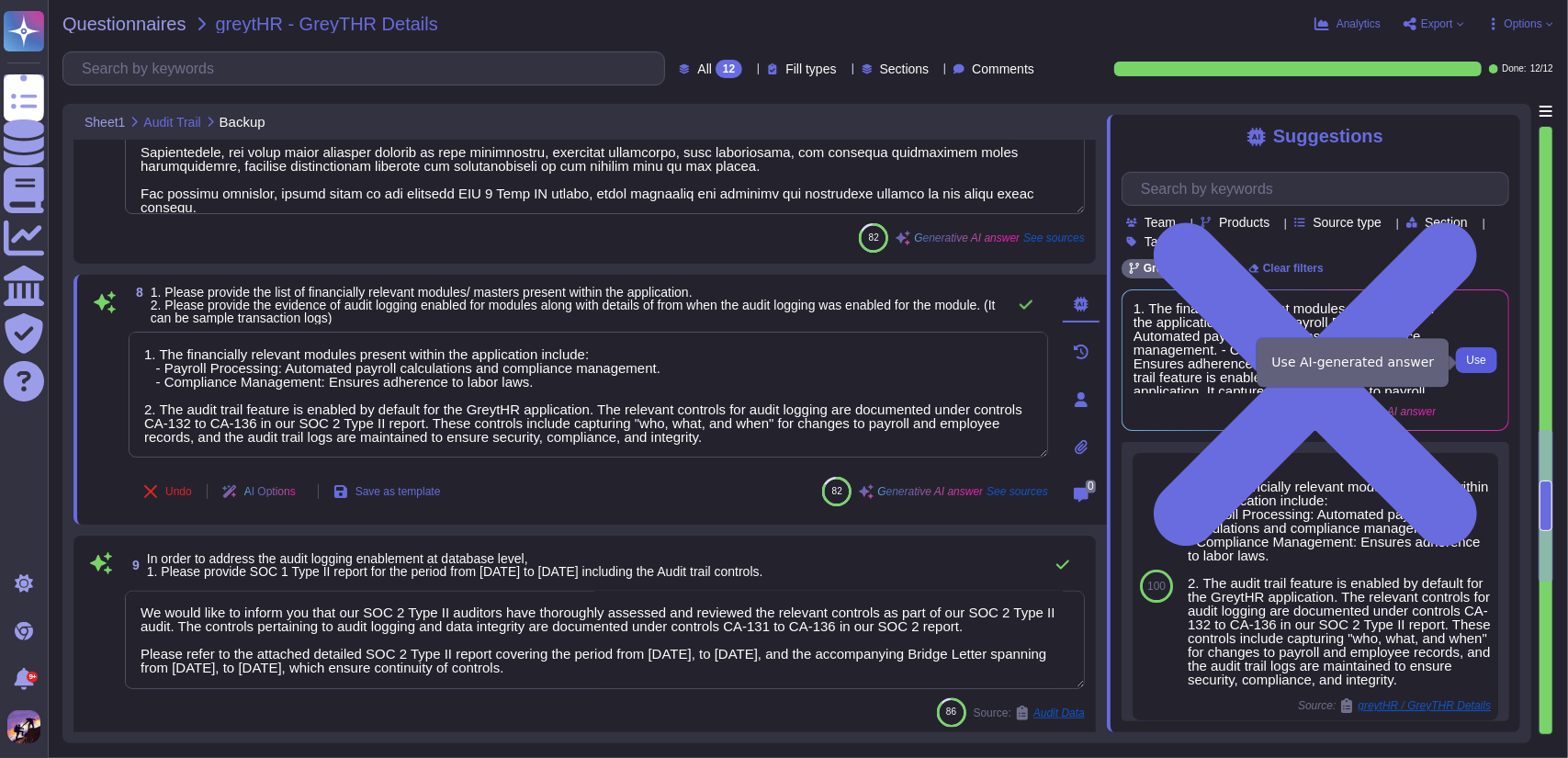
click at [1467, 365] on span "Use" at bounding box center [1476, 359] width 19 height 11
type textarea "1. The financially relevant modules present within the application include: - P…"
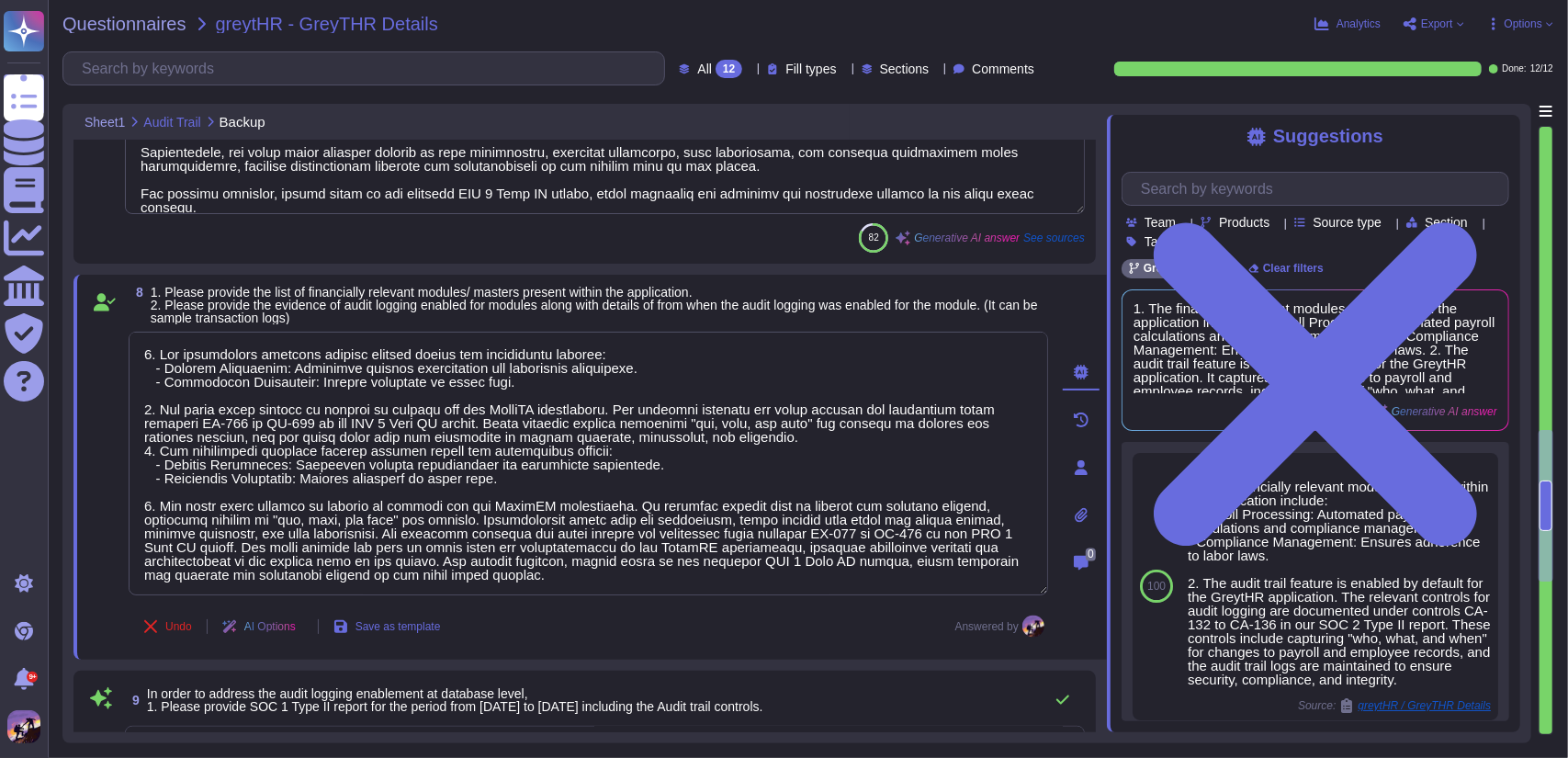
scroll to position [1, 0]
drag, startPoint x: 143, startPoint y: 345, endPoint x: 816, endPoint y: 610, distance: 723.3
click at [816, 610] on div "8 1. Please provide the list of financially relevant modules/ masters present w…" at bounding box center [568, 467] width 960 height 363
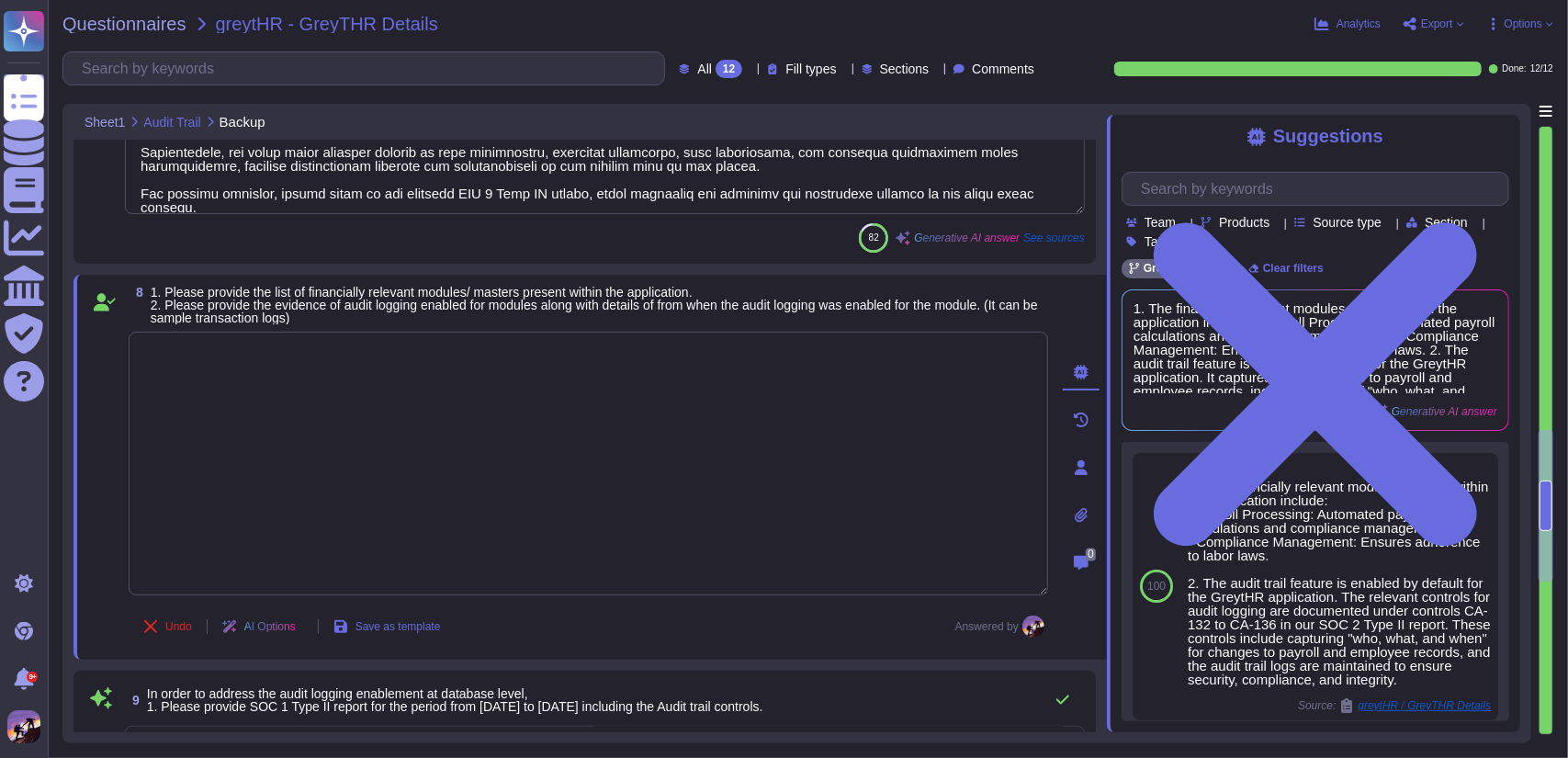
scroll to position [0, 0]
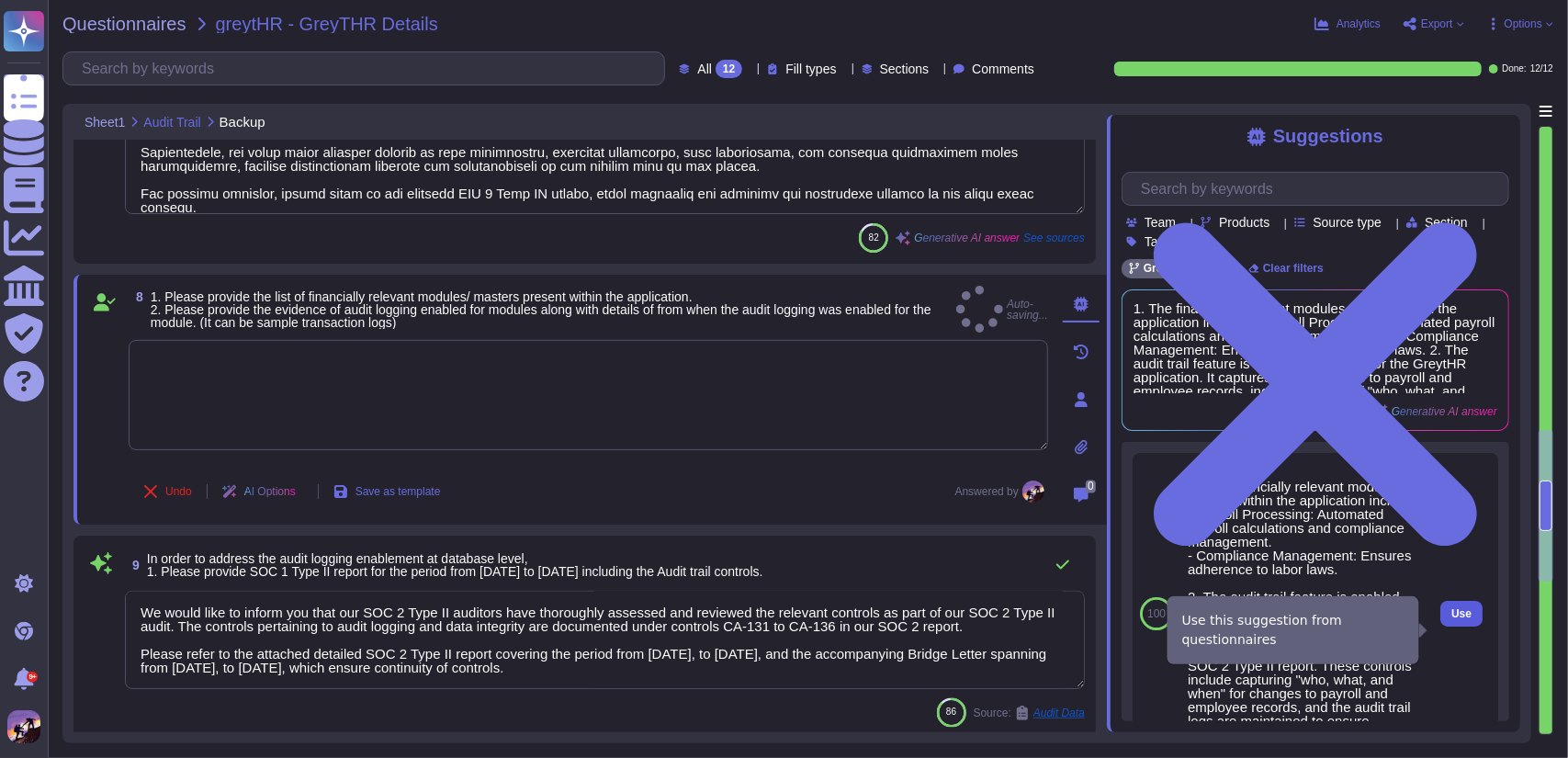
click at [1449, 620] on button "Use" at bounding box center [1462, 614] width 43 height 26
type textarea "1. The financially relevant modules present within the application include: - P…"
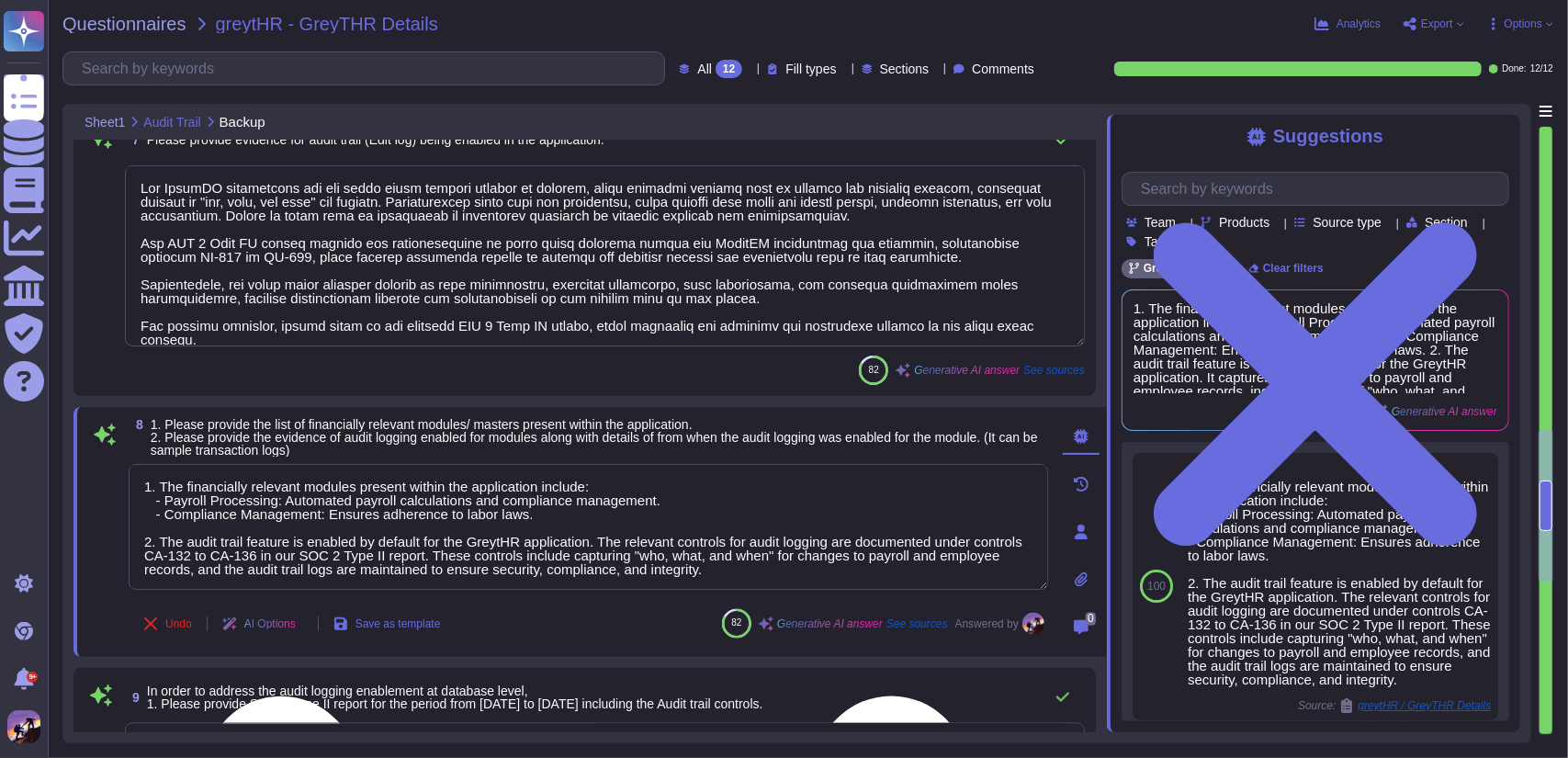
scroll to position [1, 0]
drag, startPoint x: 143, startPoint y: 478, endPoint x: 802, endPoint y: 563, distance: 664.5
click at [802, 563] on textarea "1. The financially relevant modules present within the application include: - P…" at bounding box center [588, 527] width 920 height 126
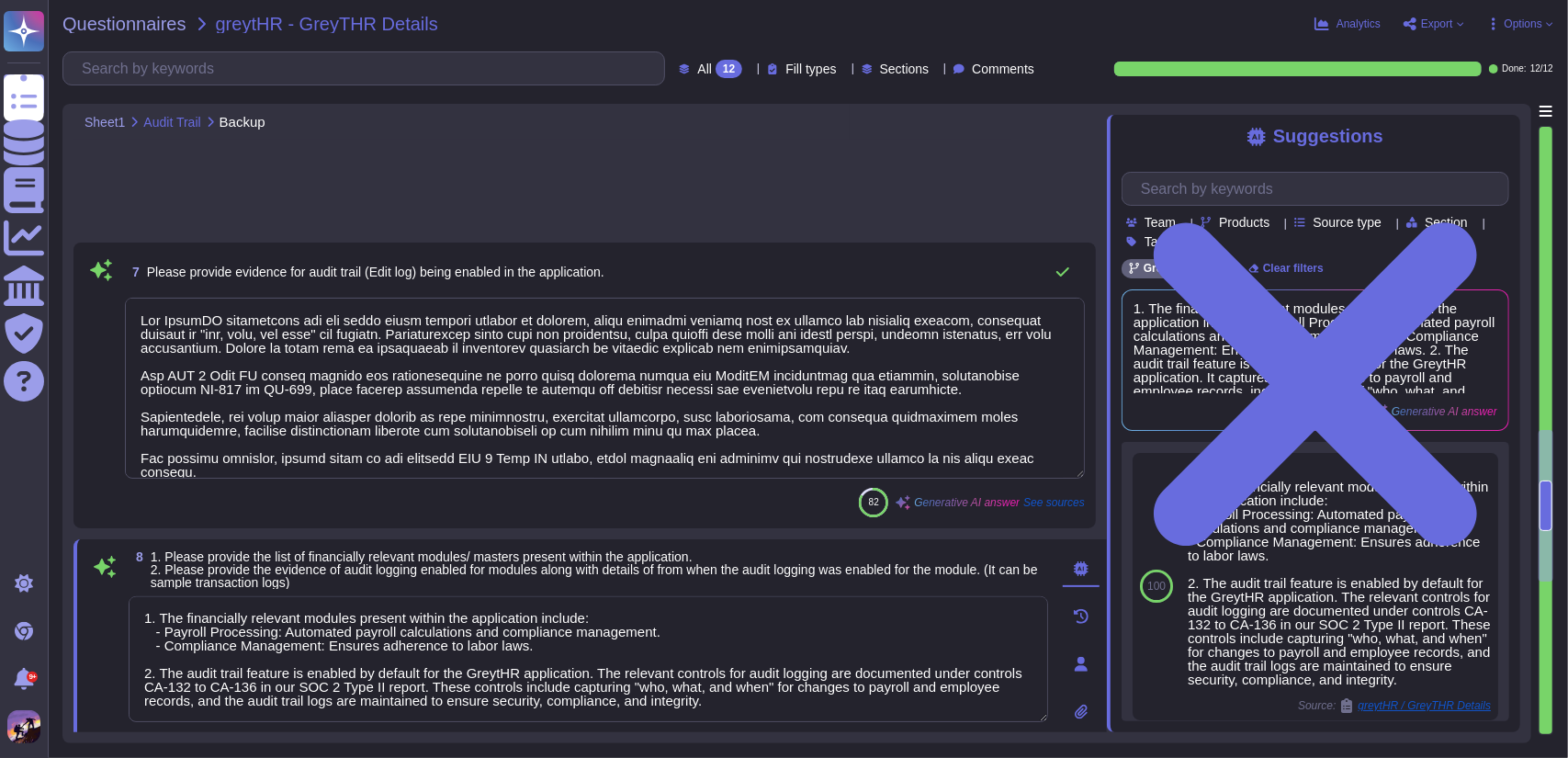
scroll to position [1703, 0]
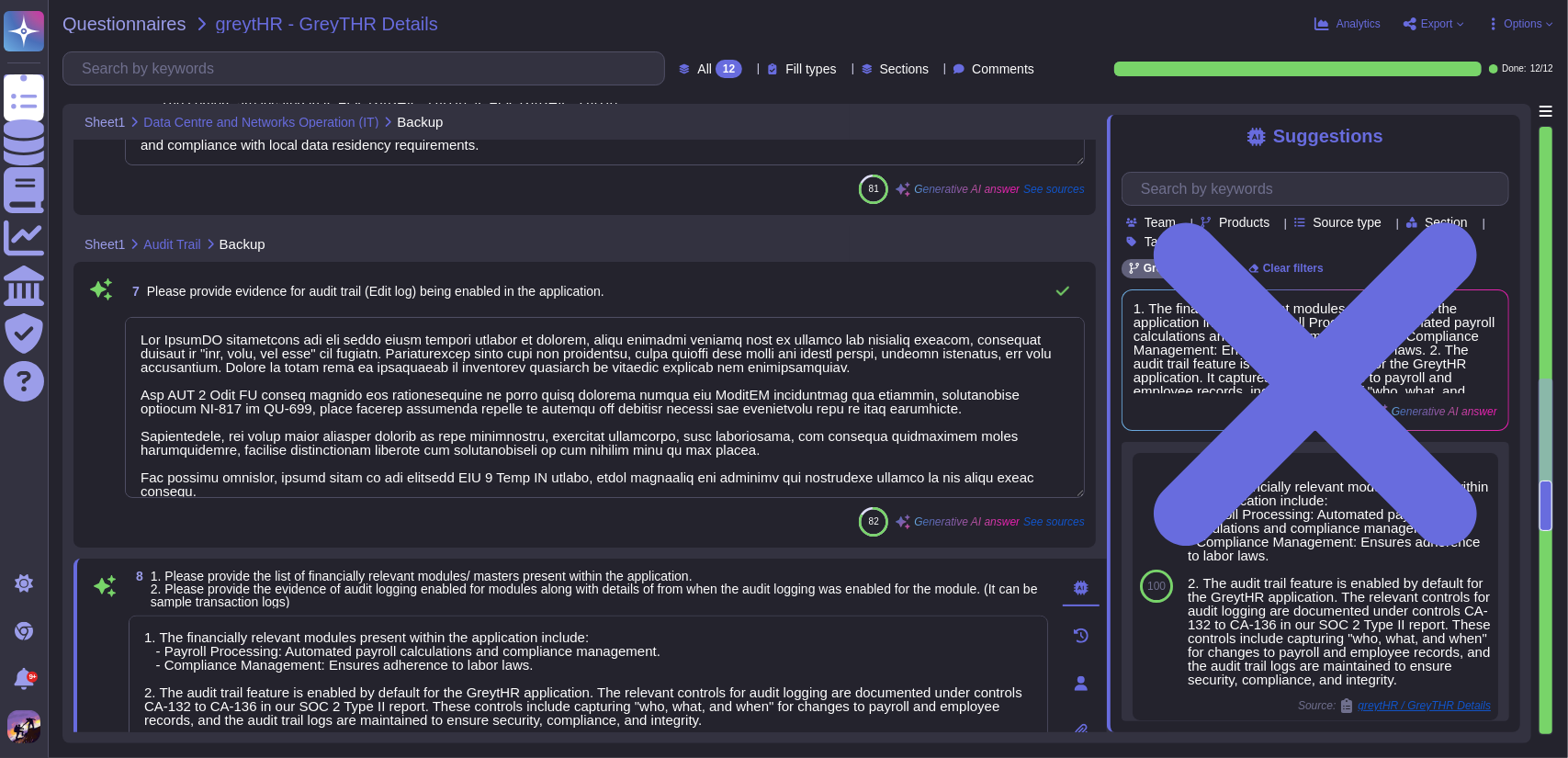
type textarea "The application and database servers are hosted in the following locations: 1. …"
drag, startPoint x: 141, startPoint y: 339, endPoint x: 1091, endPoint y: 482, distance: 960.7
click at [1091, 482] on div "7 Please provide evidence for audit trail (Edit log) being enabled in the appli…" at bounding box center [585, 404] width 1022 height 286
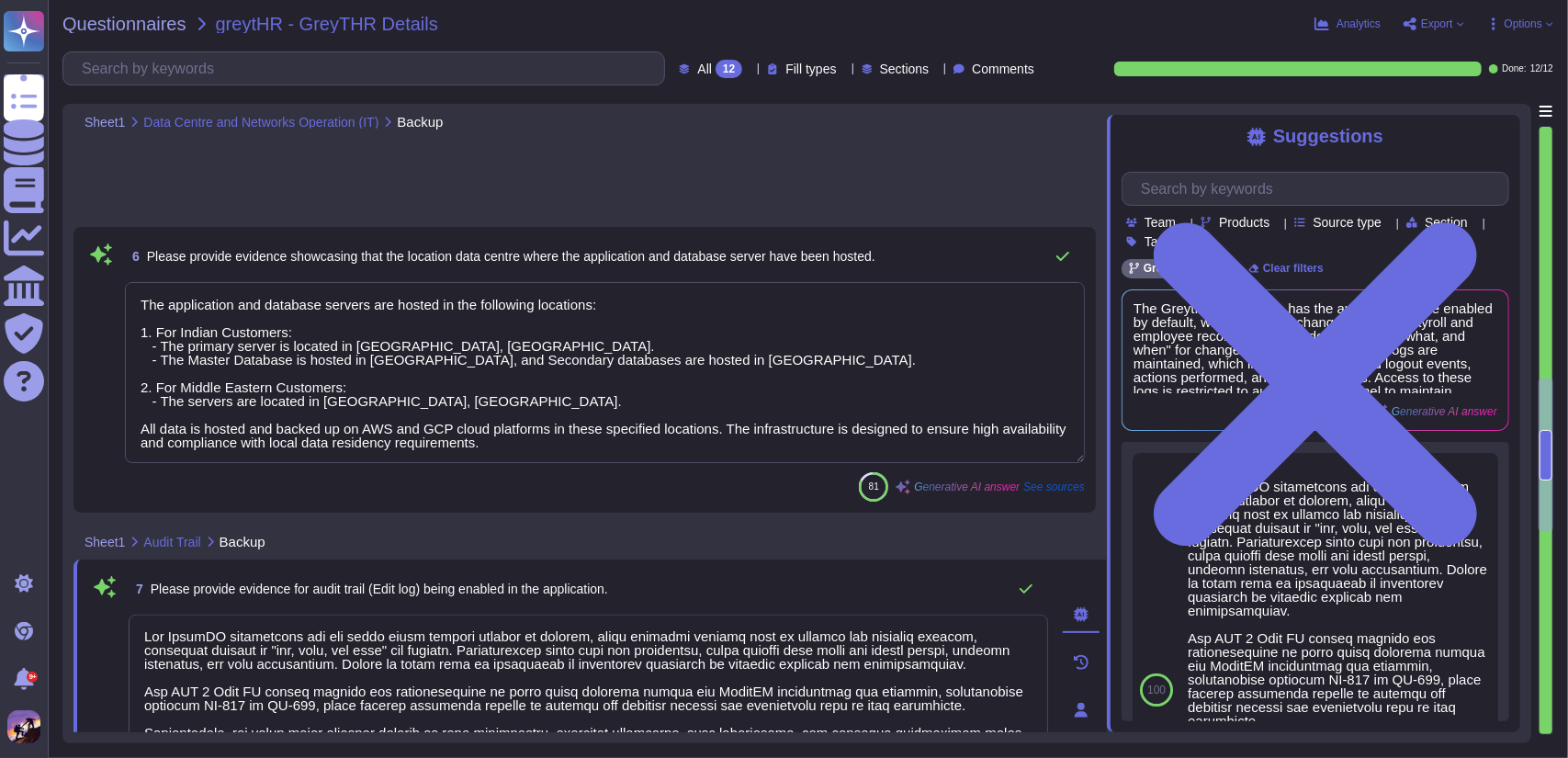
scroll to position [1398, 0]
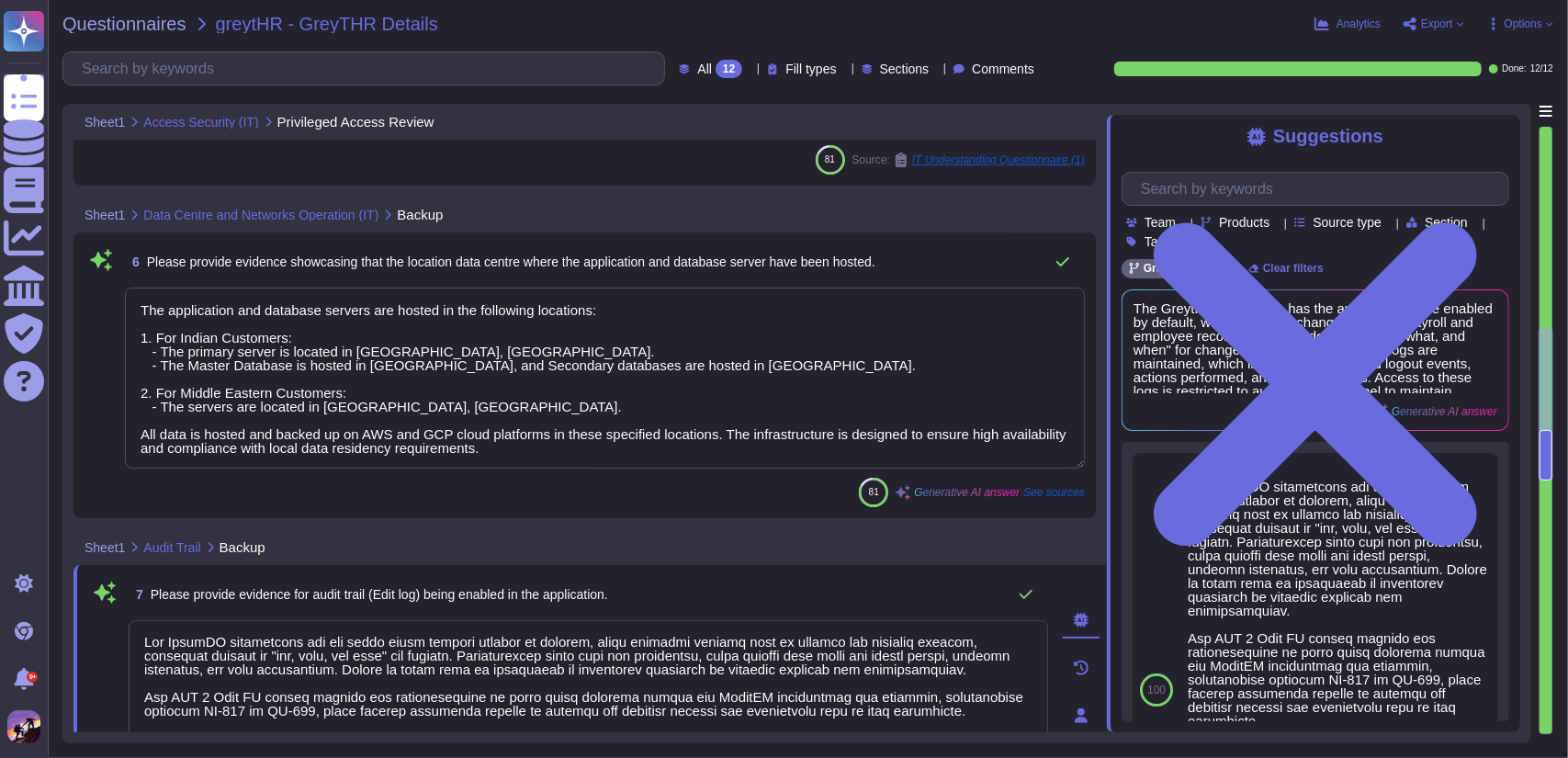
type textarea "Please refer to attachment 'A'."
drag, startPoint x: 145, startPoint y: 322, endPoint x: 614, endPoint y: 462, distance: 489.4
click at [614, 462] on textarea "The application and database servers are hosted in the following locations: 1. …" at bounding box center [605, 378] width 960 height 181
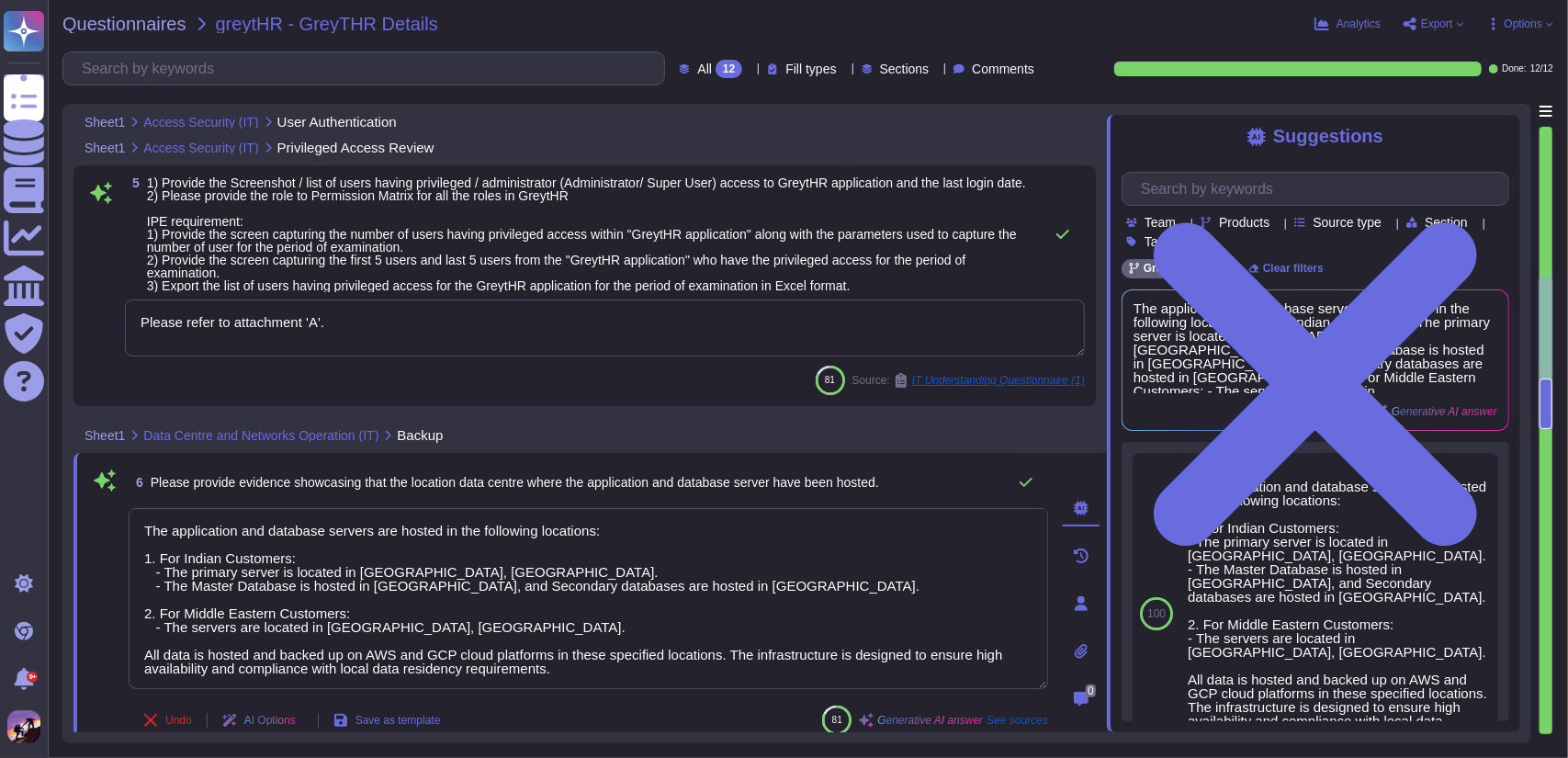
type textarea "Please share the sample evidence like mails SS regarding to access request and …"
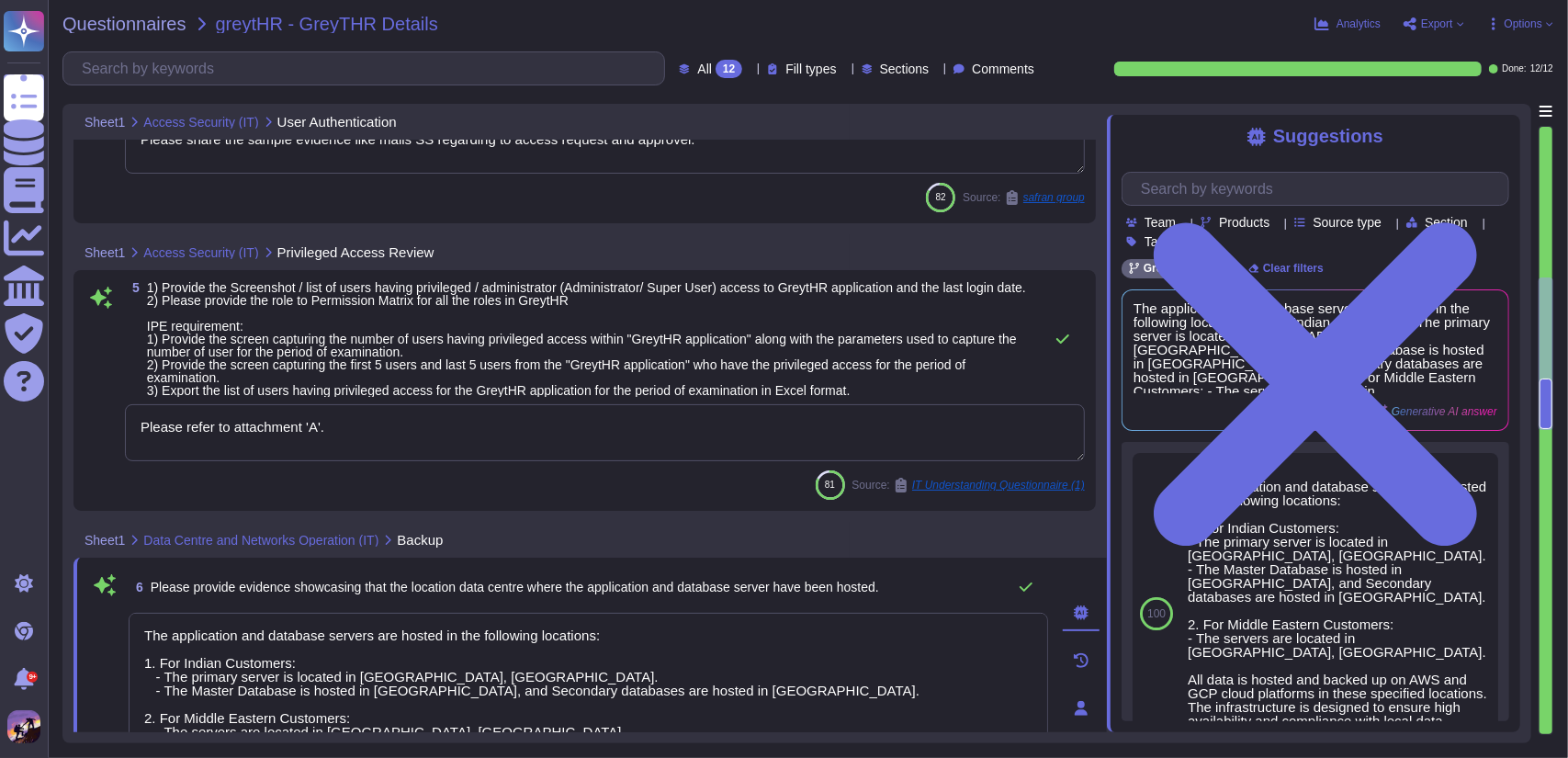
scroll to position [999, 0]
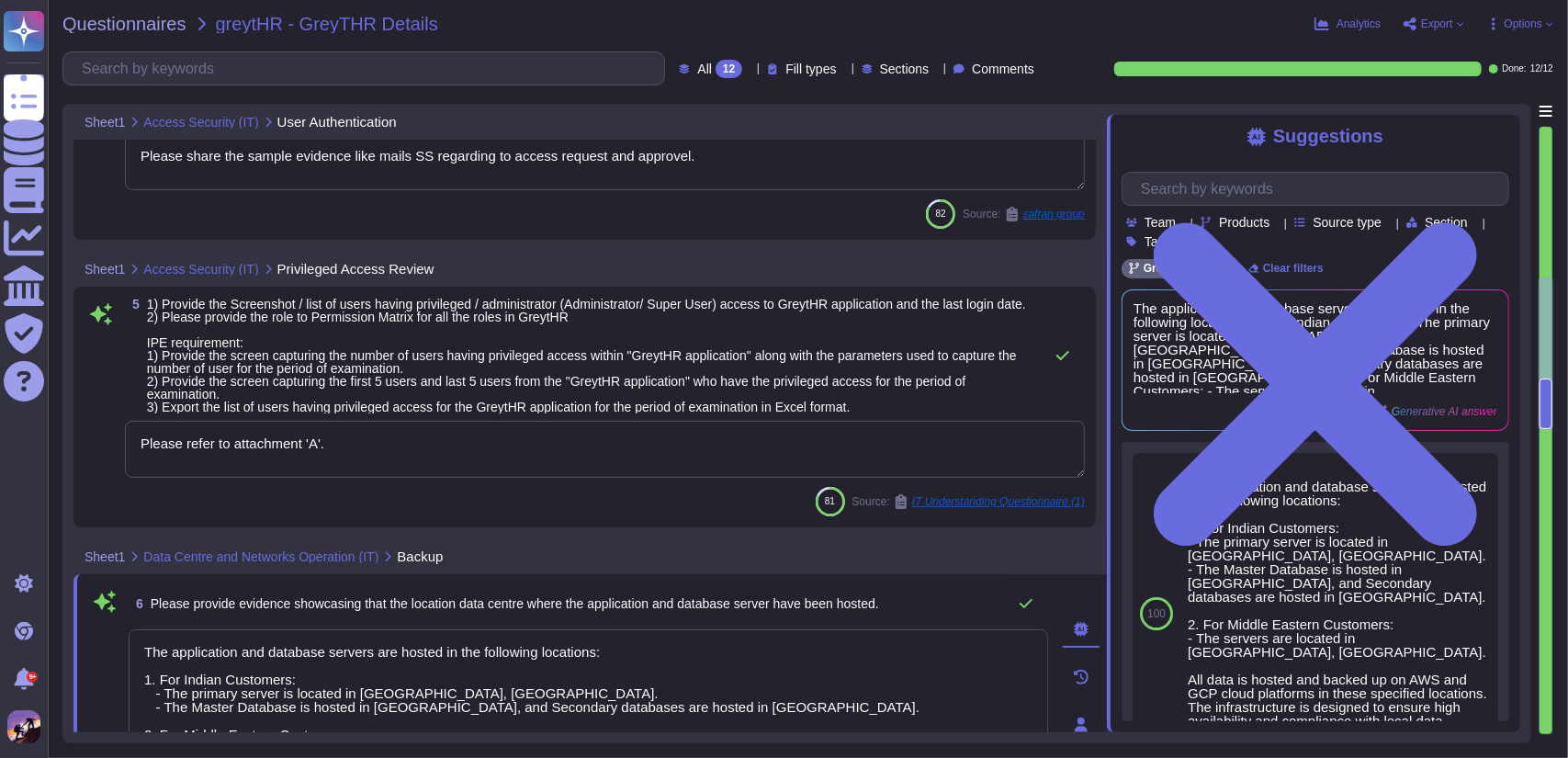
click at [657, 443] on textarea "Please refer to attachment 'A'." at bounding box center [605, 449] width 960 height 57
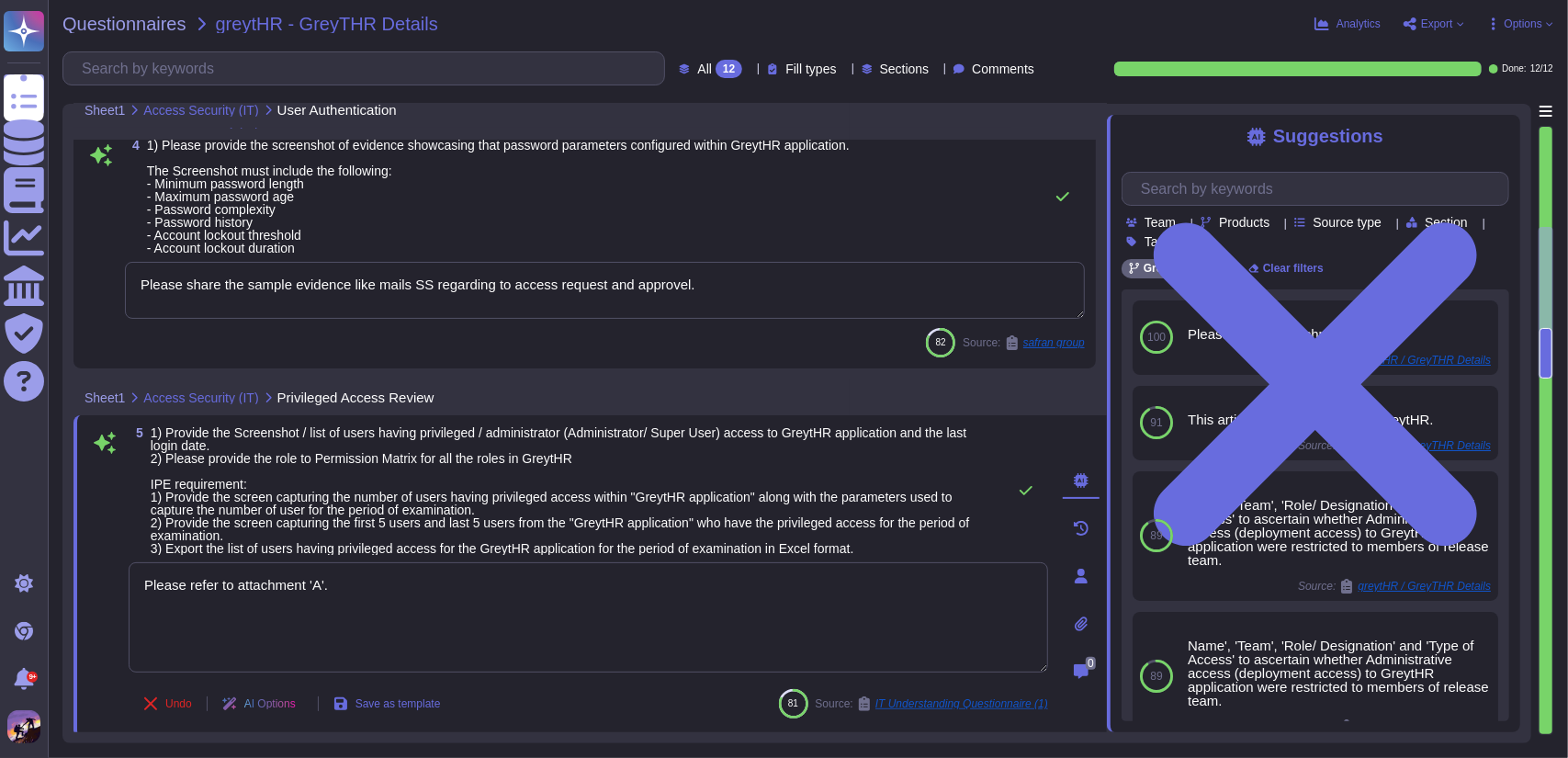
type textarea "This article is not applicable to GreytHR."
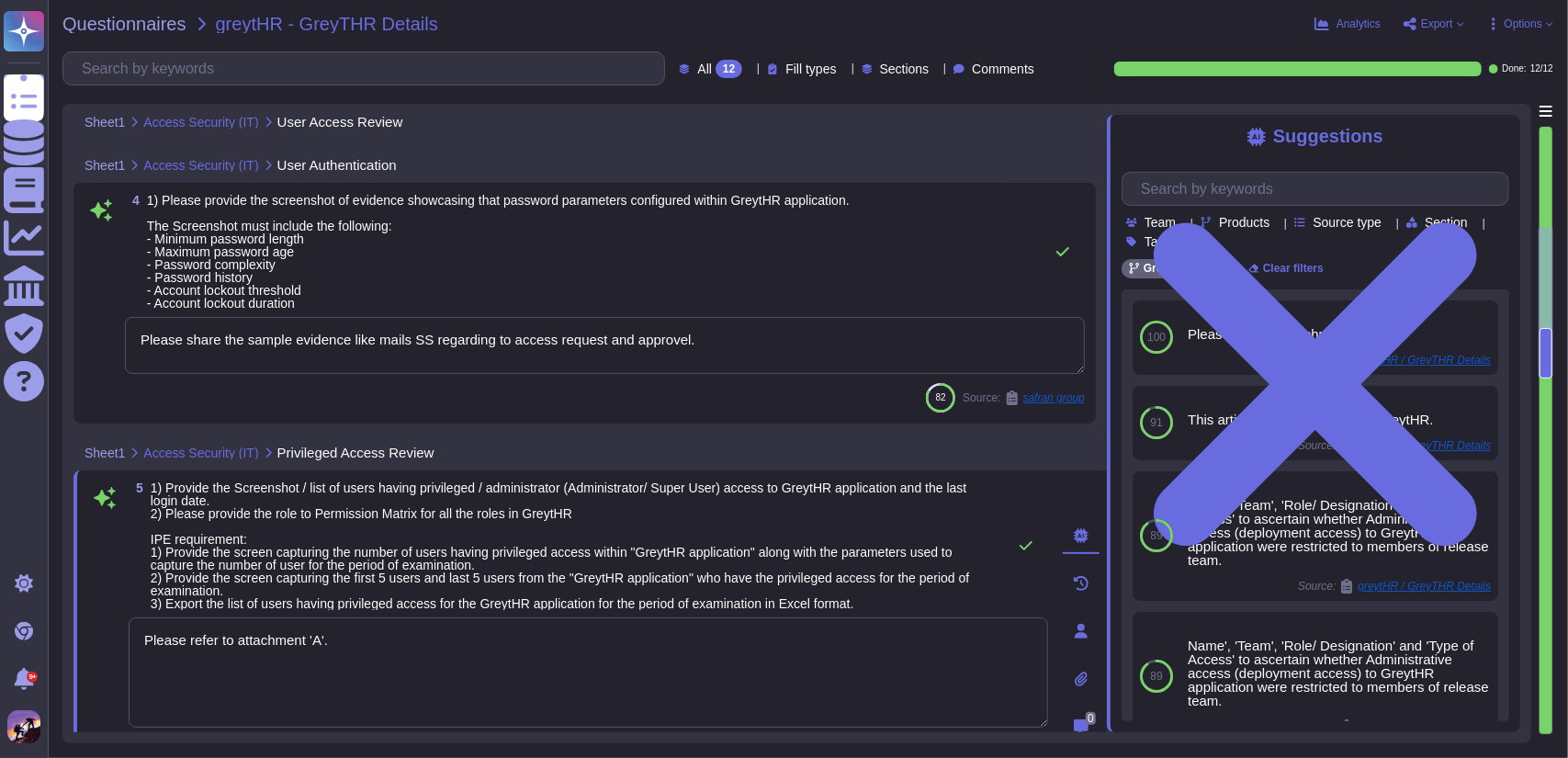
scroll to position [826, 0]
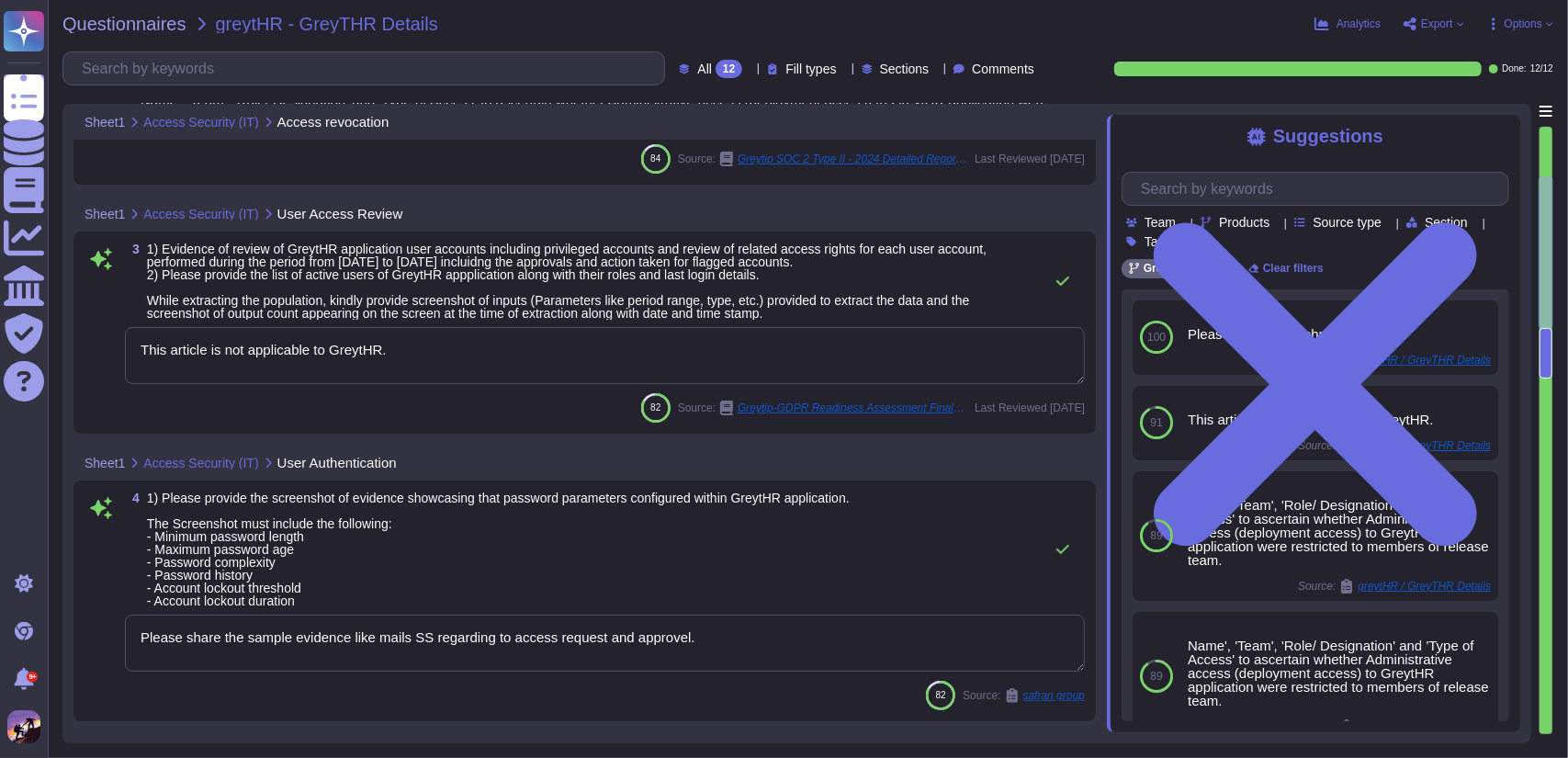
type textarea "Name', 'Team', 'Role/ Designation' and 'Type of Access' to ascertain whether Ad…"
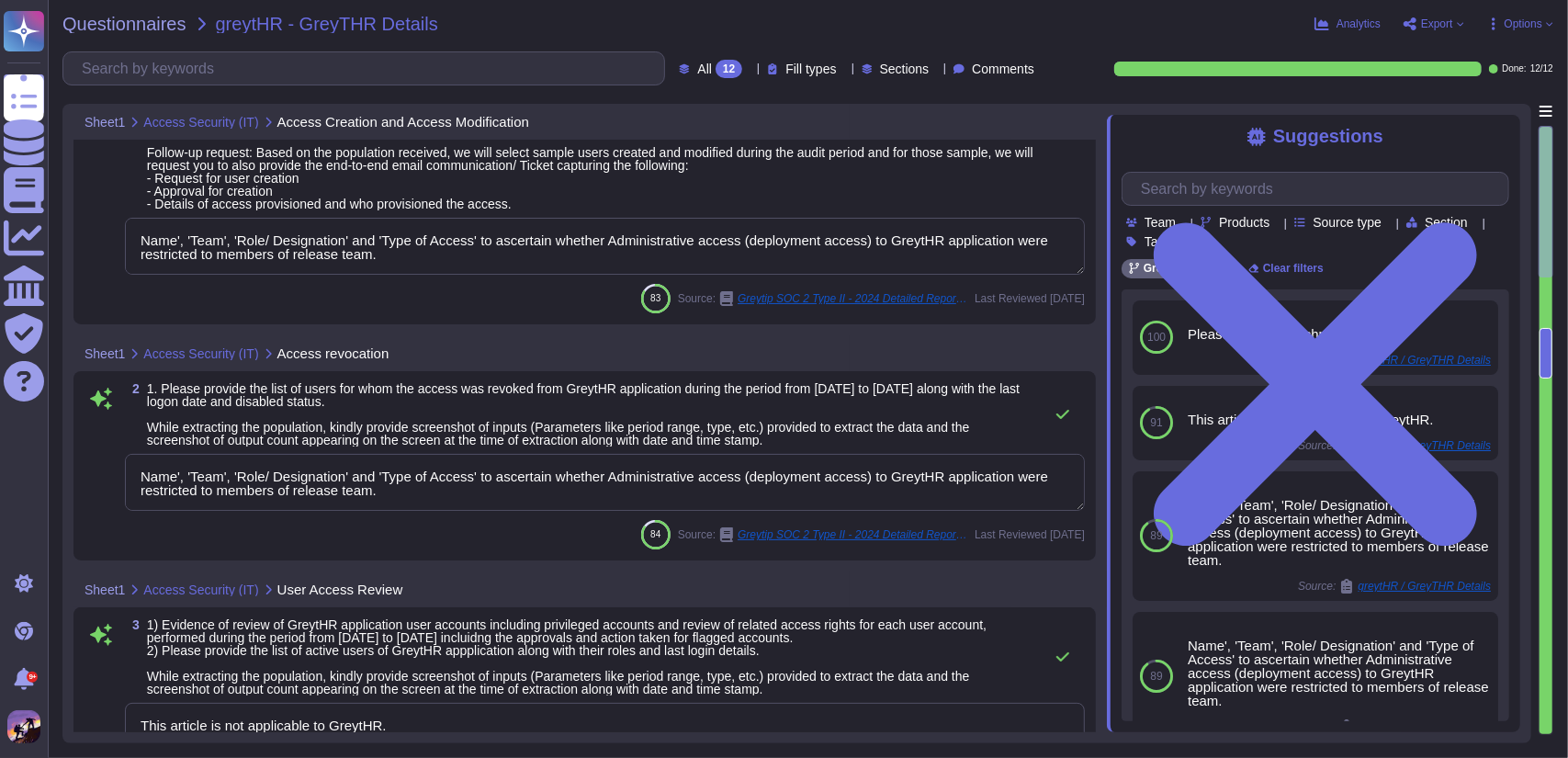
type textarea "Name', 'Team', 'Role/ Designation' and 'Type of Access' to ascertain whether Ad…"
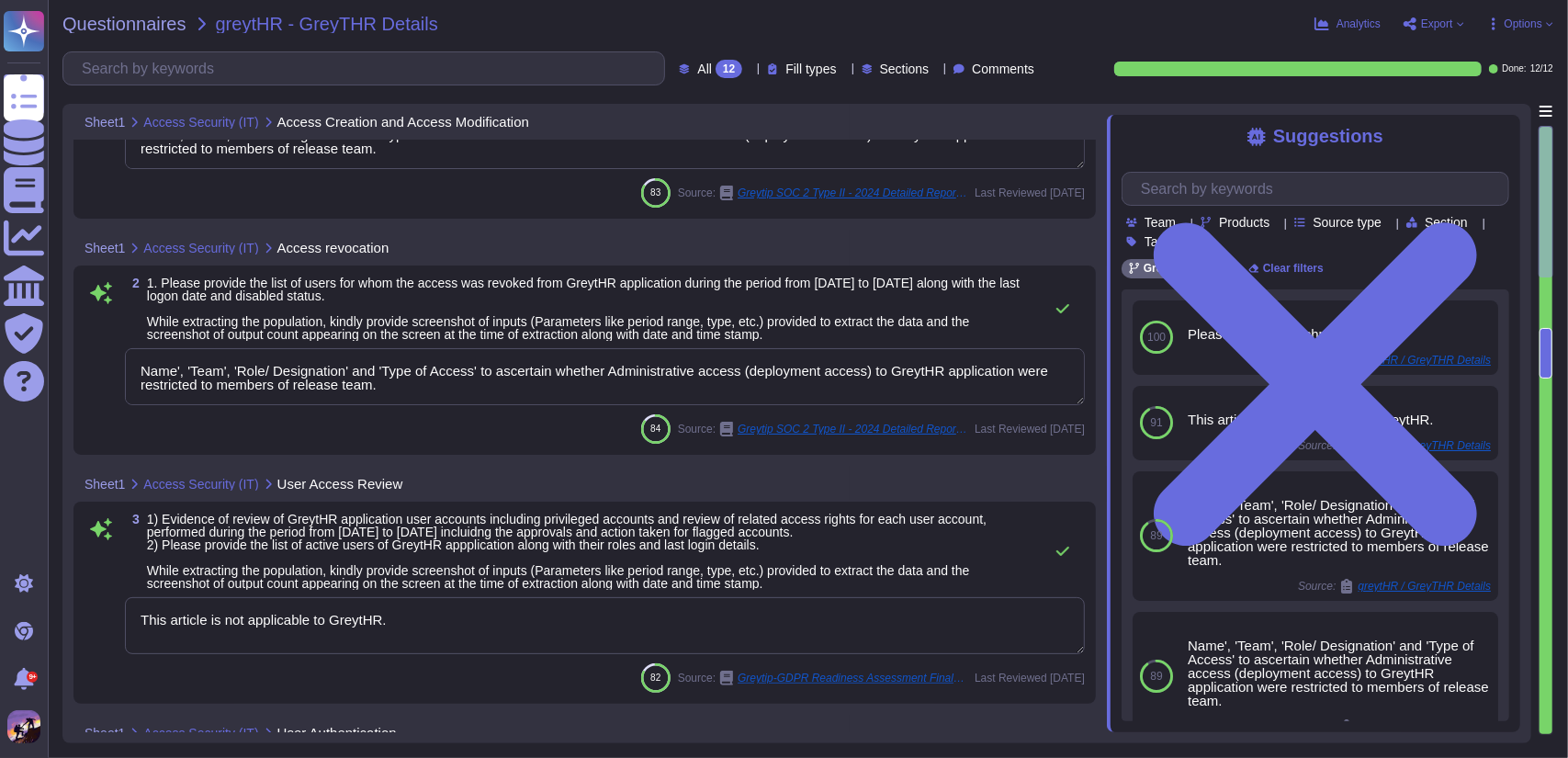
type textarea "Please refer to attachment 'A'."
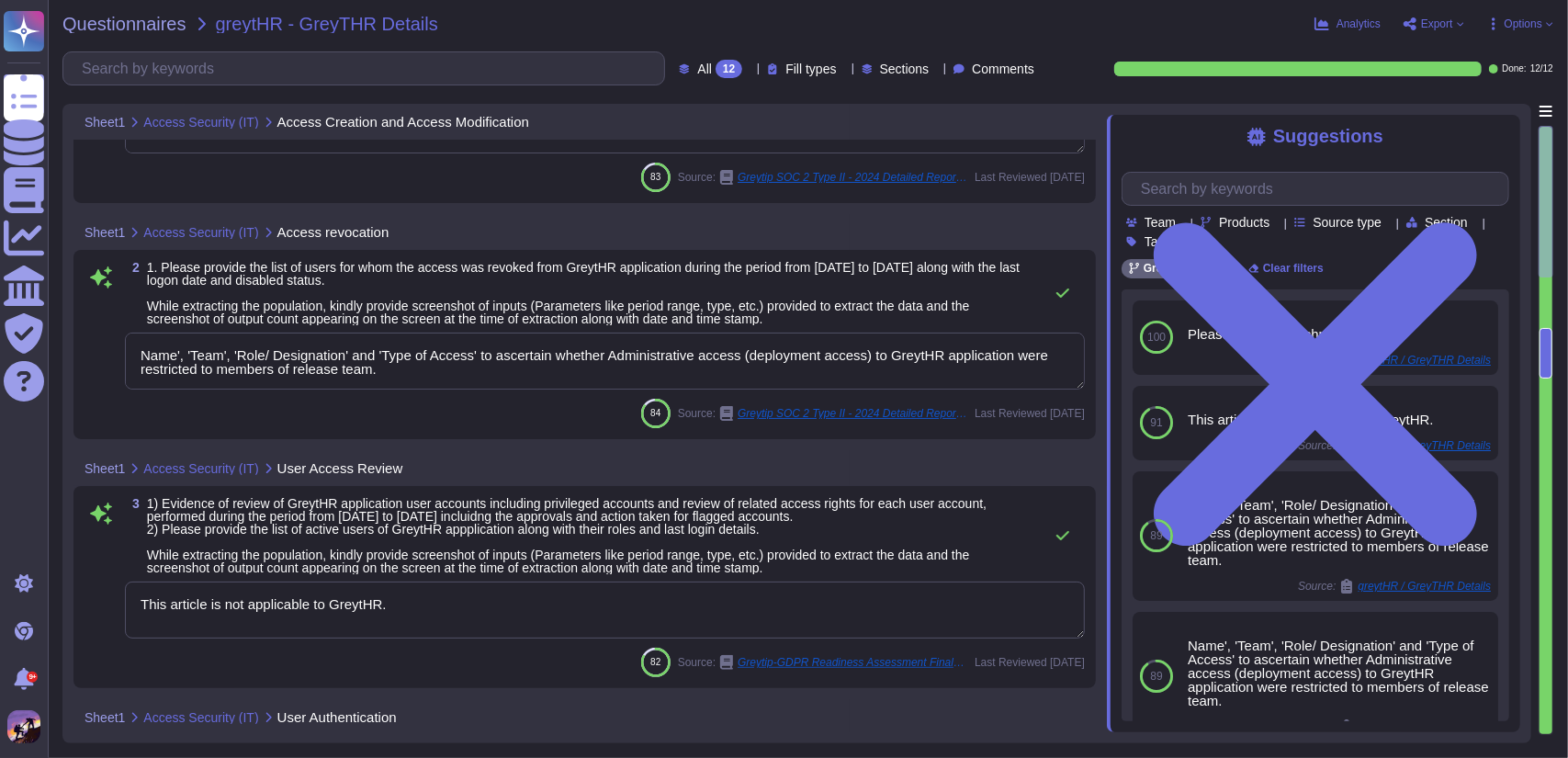
scroll to position [0, 0]
